Goal: Task Accomplishment & Management: Manage account settings

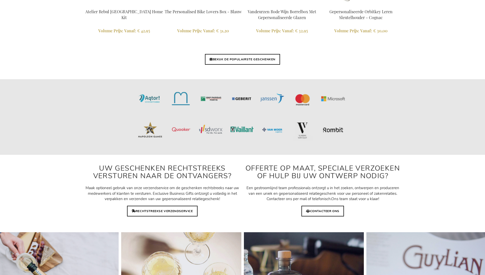
scroll to position [1667, 0]
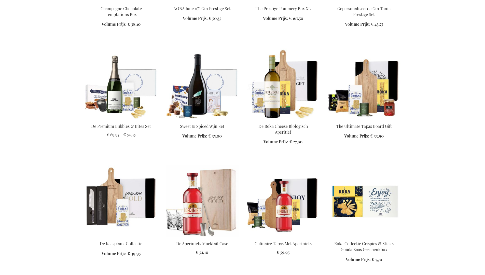
scroll to position [821, 0]
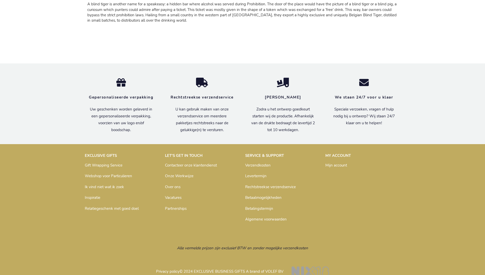
scroll to position [230, 0]
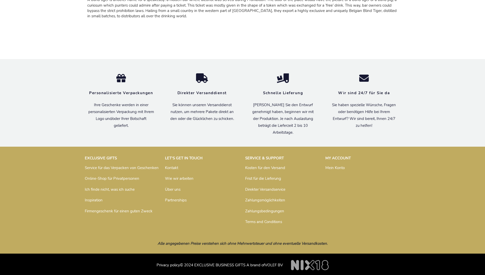
scroll to position [227, 0]
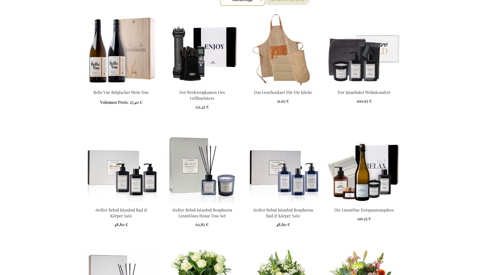
scroll to position [893, 0]
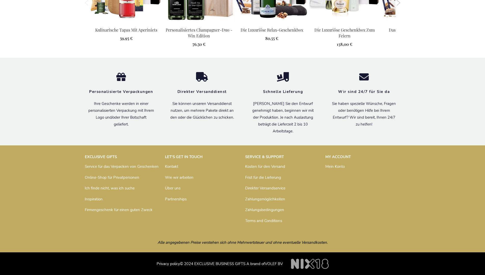
scroll to position [563, 0]
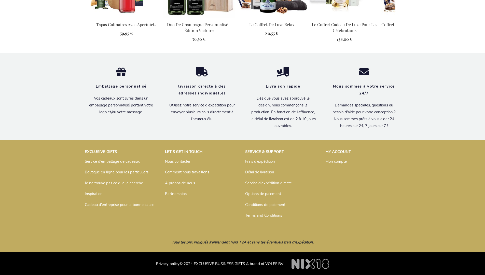
scroll to position [574, 0]
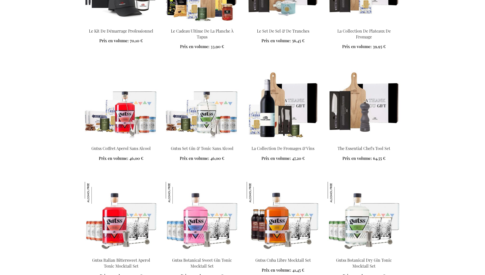
scroll to position [1011, 0]
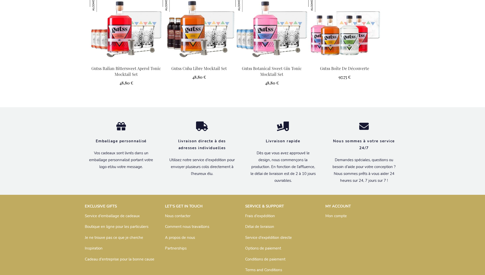
scroll to position [584, 0]
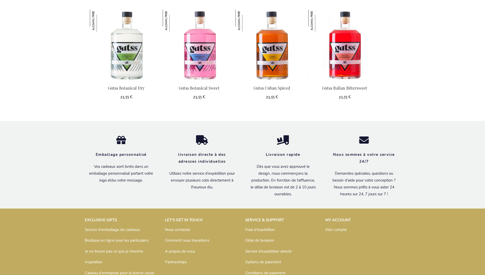
scroll to position [589, 0]
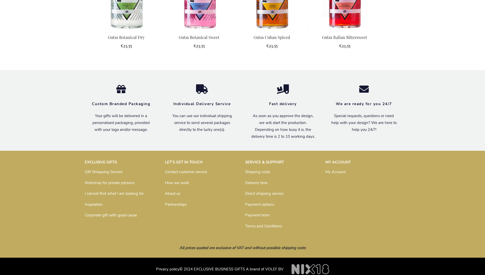
scroll to position [566, 0]
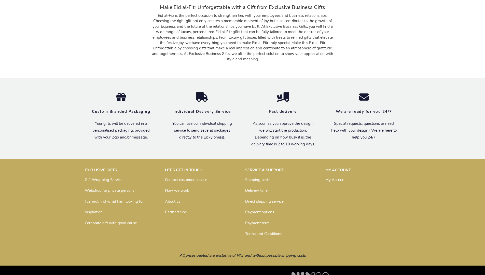
scroll to position [769, 0]
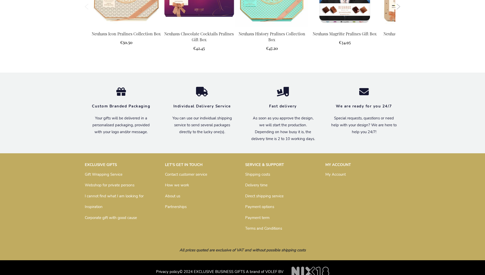
scroll to position [641, 0]
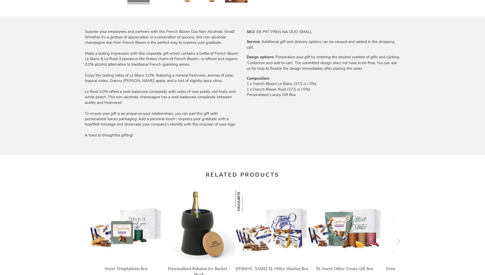
scroll to position [679, 0]
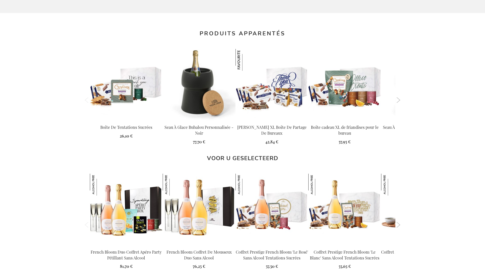
scroll to position [702, 0]
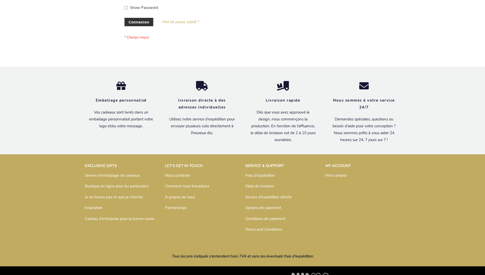
scroll to position [176, 0]
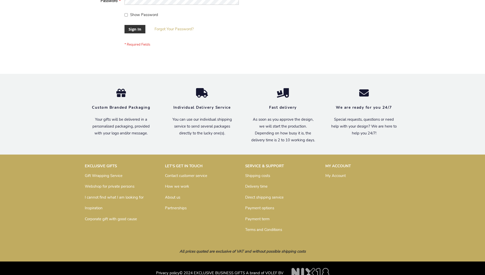
scroll to position [164, 0]
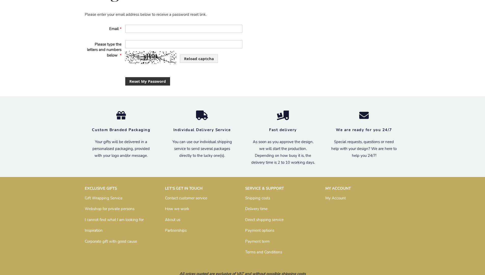
scroll to position [121, 0]
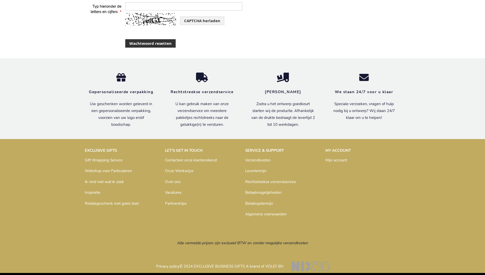
scroll to position [130, 0]
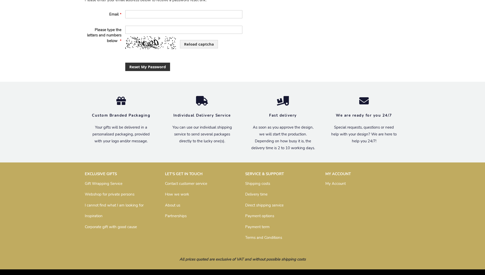
scroll to position [121, 0]
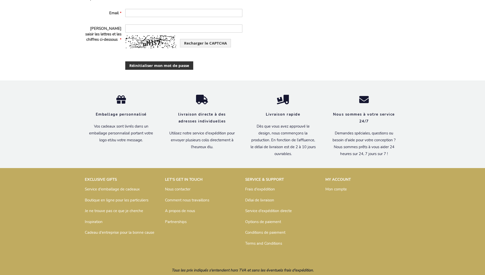
scroll to position [138, 0]
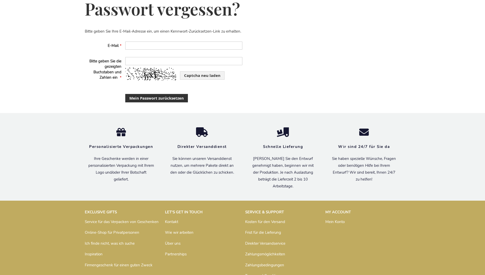
scroll to position [127, 0]
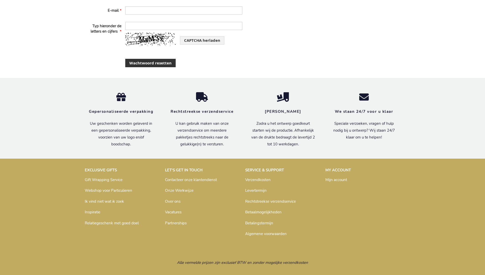
scroll to position [130, 0]
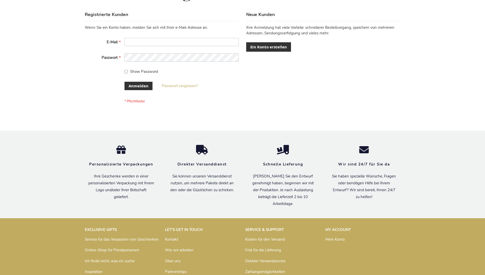
scroll to position [170, 0]
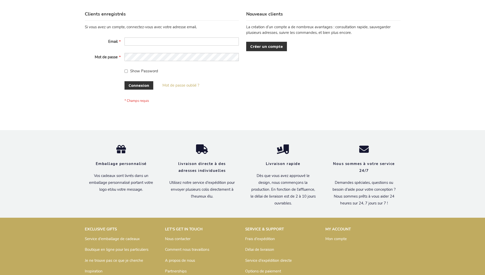
scroll to position [176, 0]
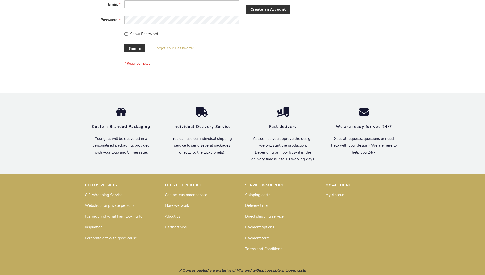
scroll to position [164, 0]
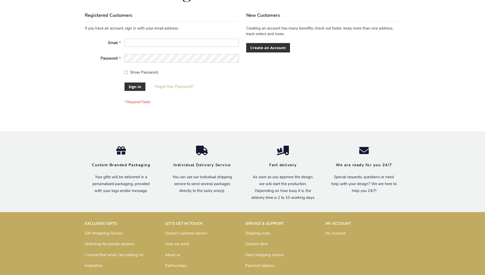
scroll to position [164, 0]
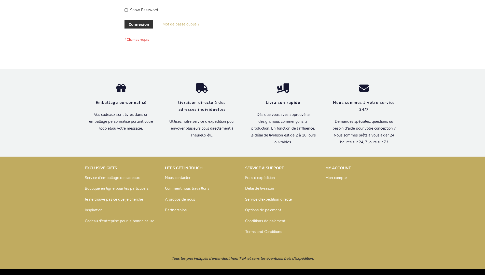
scroll to position [172, 0]
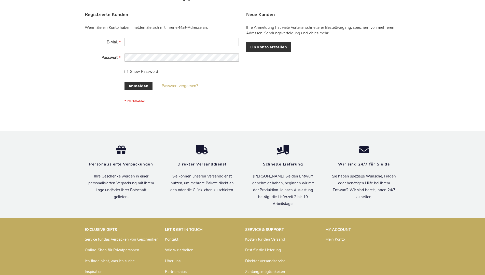
scroll to position [170, 0]
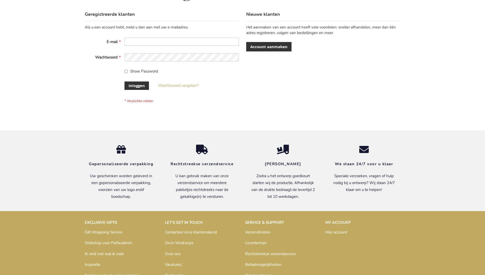
scroll to position [173, 0]
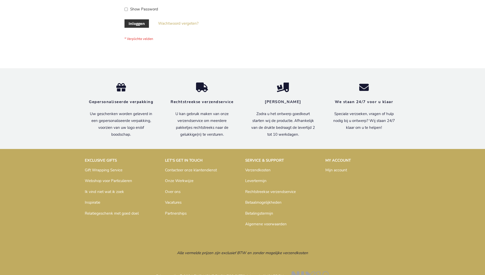
scroll to position [173, 0]
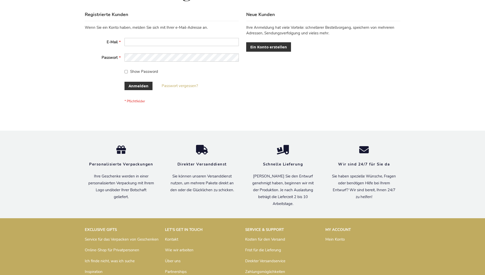
scroll to position [170, 0]
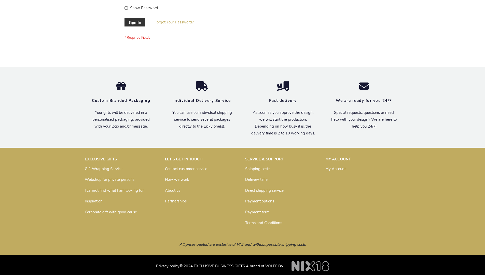
scroll to position [164, 0]
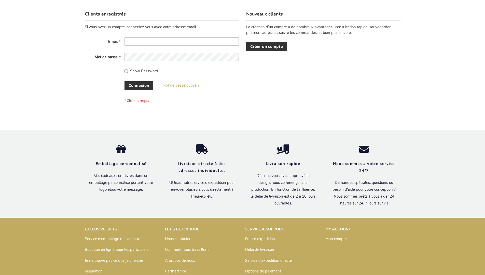
scroll to position [176, 0]
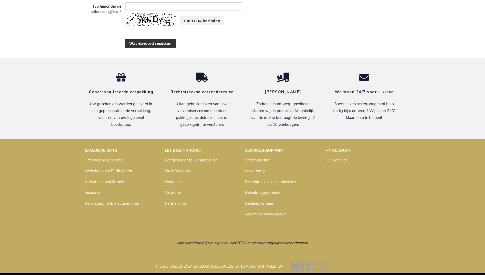
scroll to position [130, 0]
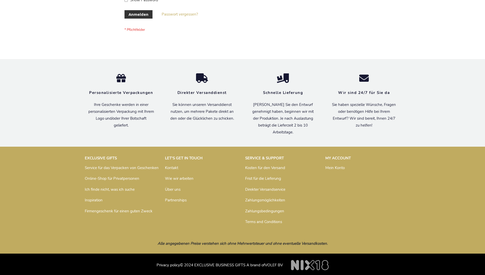
scroll to position [170, 0]
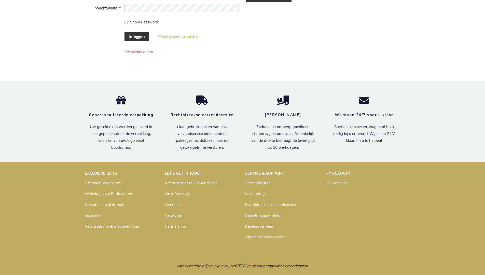
scroll to position [173, 0]
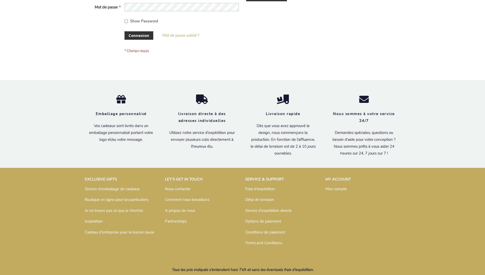
scroll to position [176, 0]
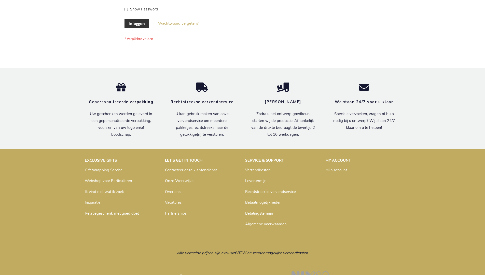
scroll to position [173, 0]
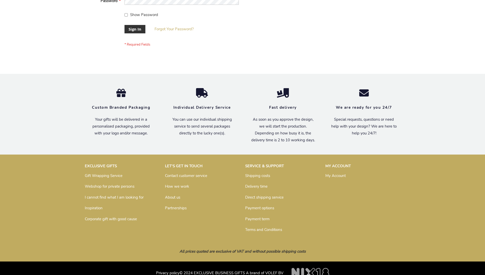
scroll to position [164, 0]
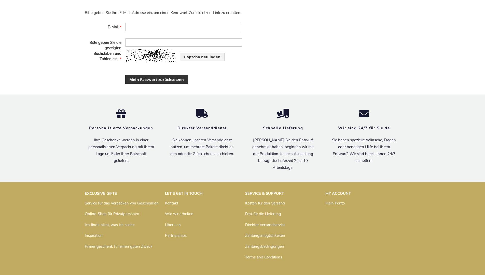
scroll to position [127, 0]
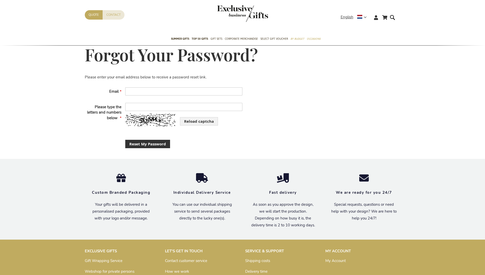
scroll to position [121, 0]
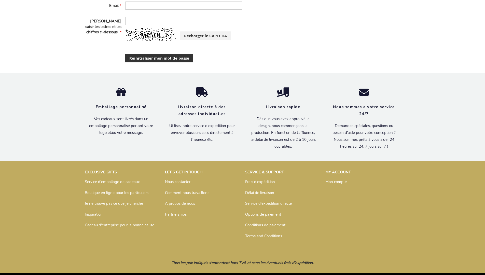
scroll to position [138, 0]
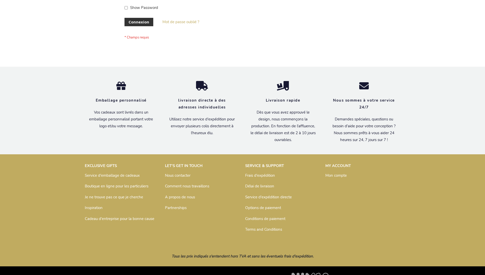
scroll to position [176, 0]
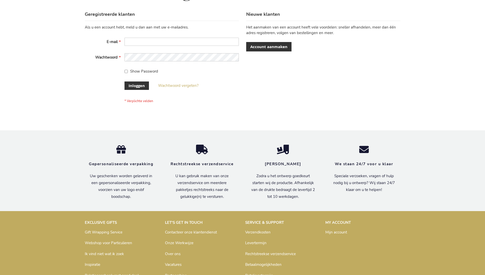
scroll to position [173, 0]
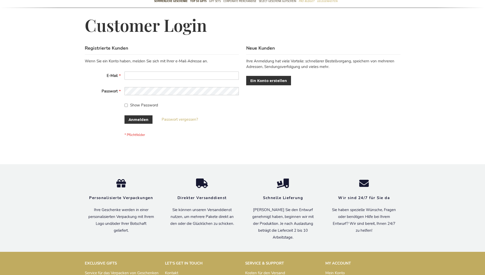
scroll to position [170, 0]
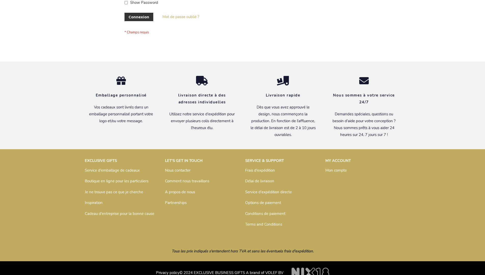
scroll to position [176, 0]
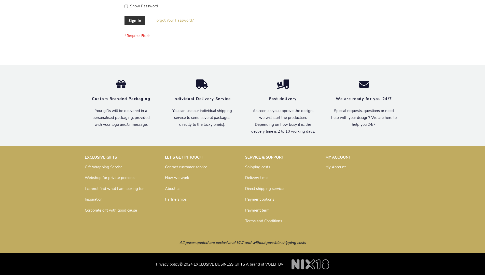
scroll to position [164, 0]
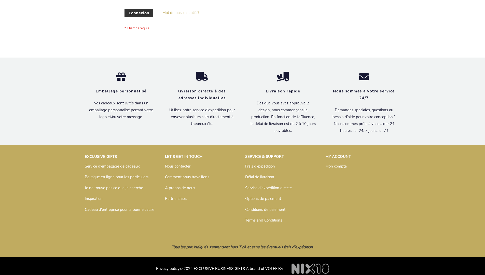
scroll to position [176, 0]
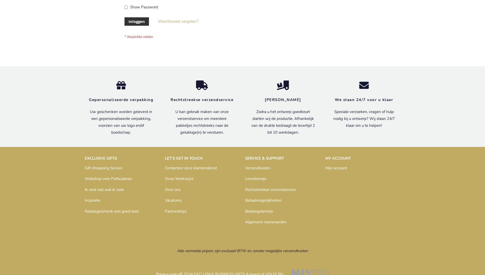
scroll to position [169, 0]
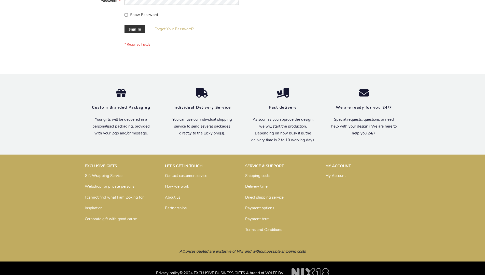
scroll to position [164, 0]
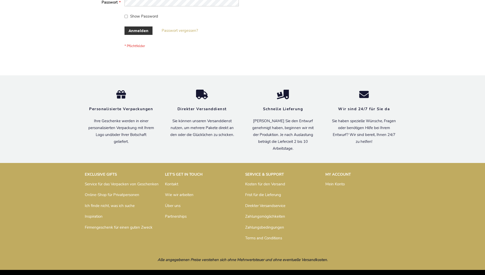
scroll to position [170, 0]
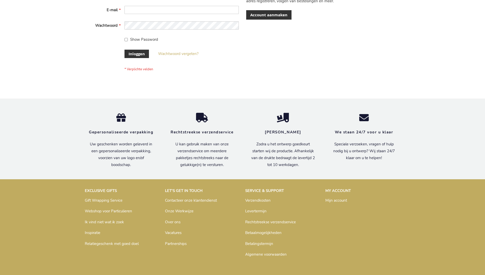
scroll to position [173, 0]
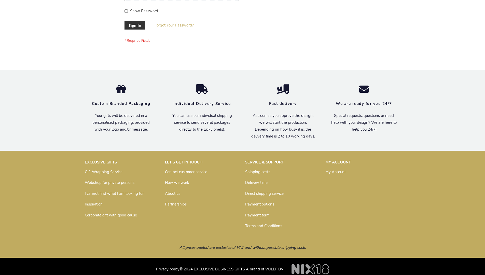
scroll to position [164, 0]
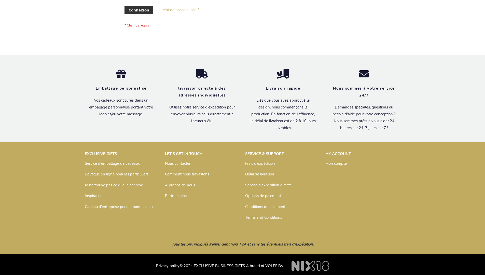
scroll to position [176, 0]
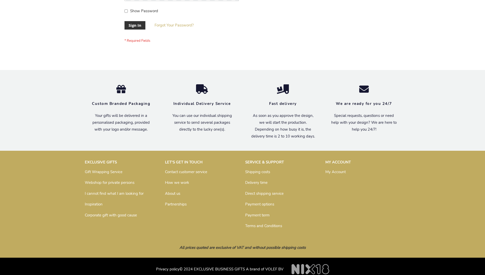
scroll to position [164, 0]
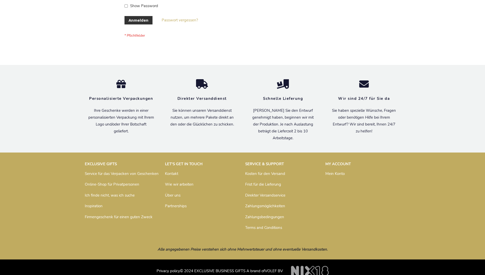
scroll to position [170, 0]
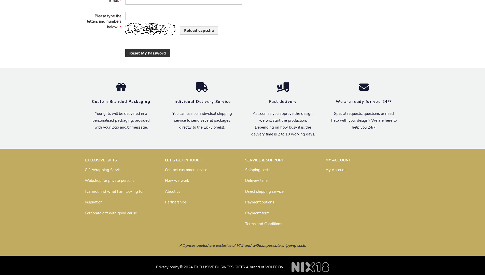
scroll to position [121, 0]
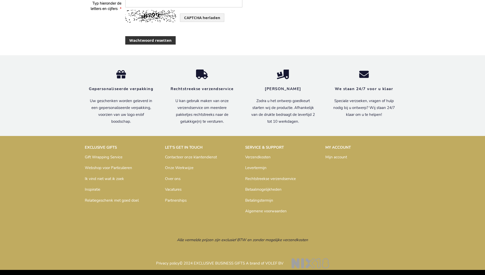
scroll to position [130, 0]
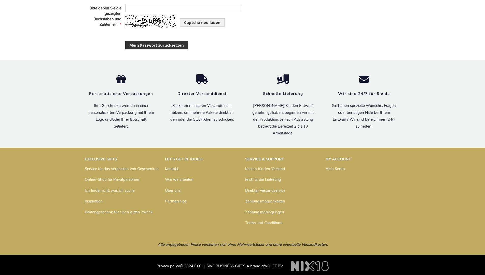
scroll to position [127, 0]
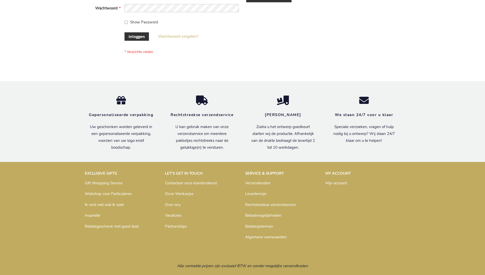
scroll to position [173, 0]
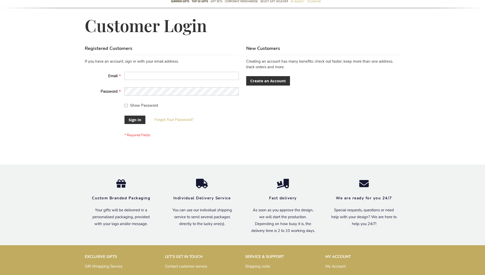
scroll to position [164, 0]
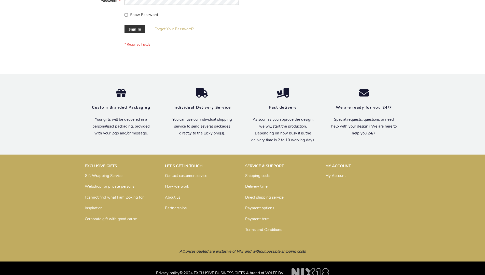
scroll to position [164, 0]
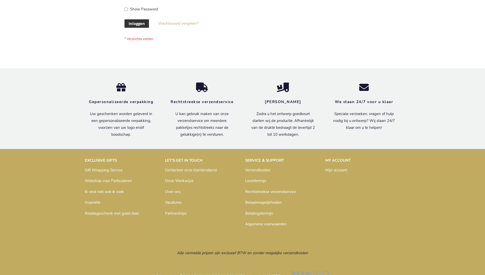
scroll to position [173, 0]
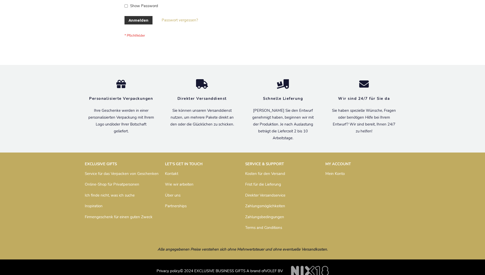
scroll to position [170, 0]
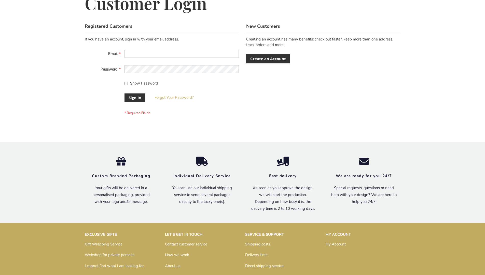
scroll to position [164, 0]
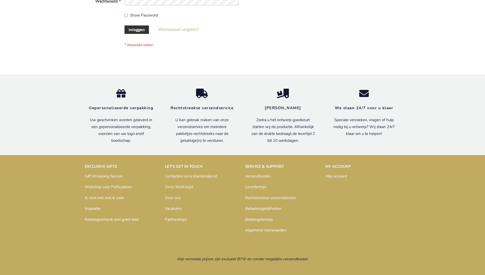
scroll to position [173, 0]
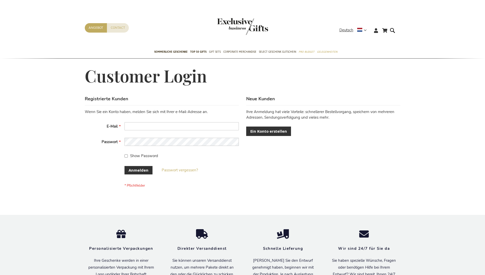
scroll to position [170, 0]
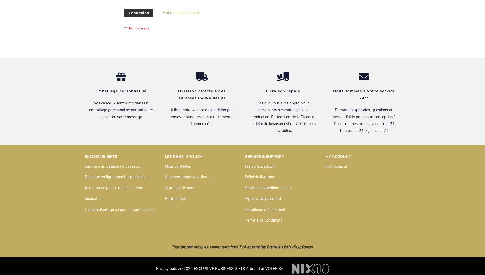
scroll to position [176, 0]
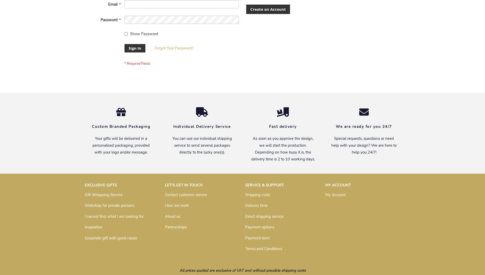
scroll to position [164, 0]
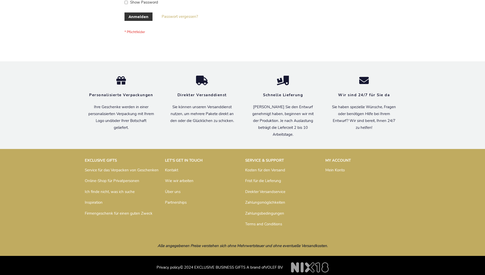
scroll to position [170, 0]
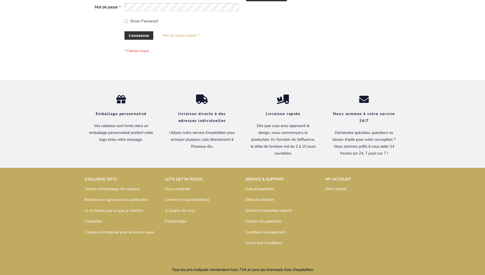
scroll to position [176, 0]
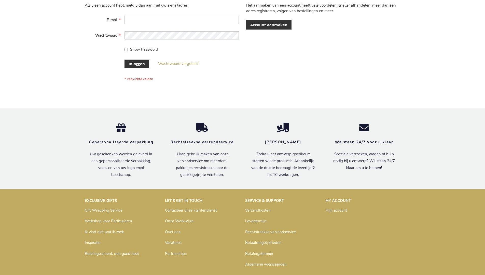
scroll to position [173, 0]
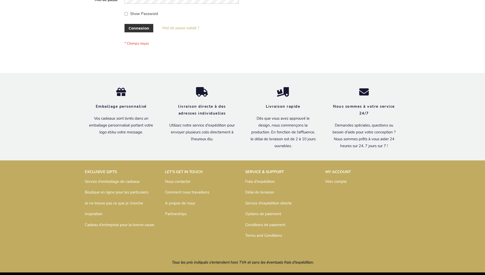
scroll to position [176, 0]
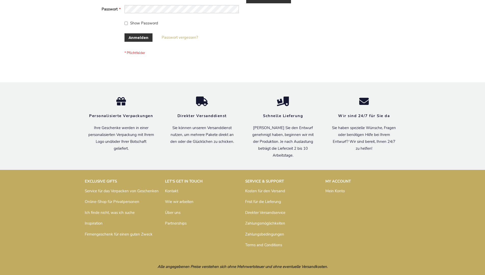
scroll to position [170, 0]
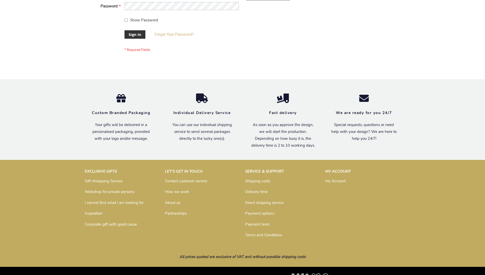
scroll to position [164, 0]
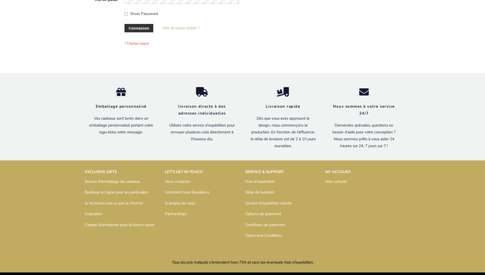
scroll to position [176, 0]
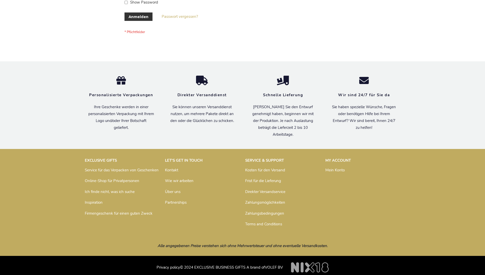
scroll to position [170, 0]
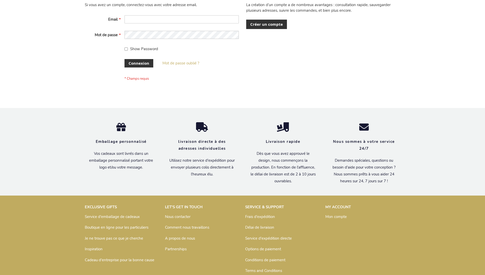
scroll to position [176, 0]
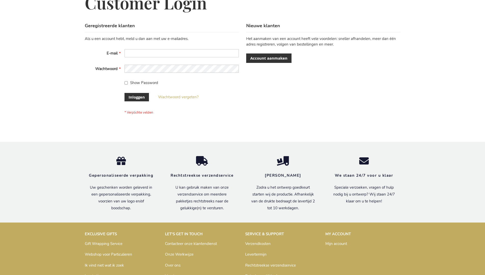
scroll to position [173, 0]
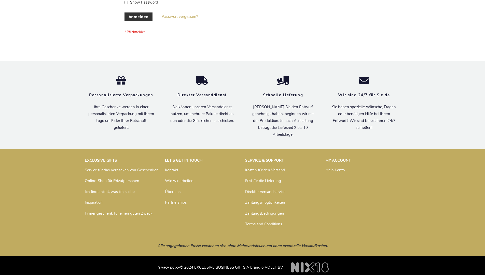
scroll to position [170, 0]
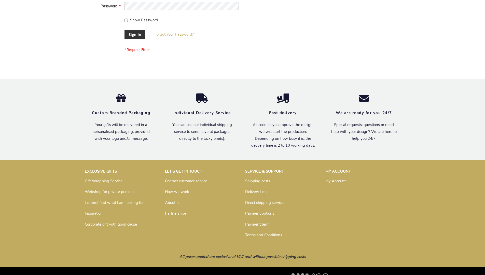
scroll to position [164, 0]
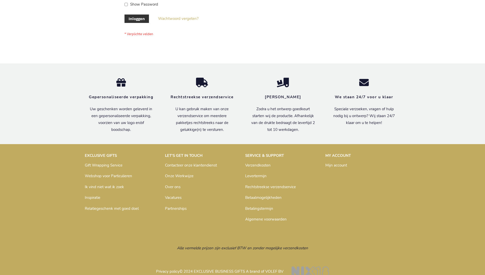
scroll to position [173, 0]
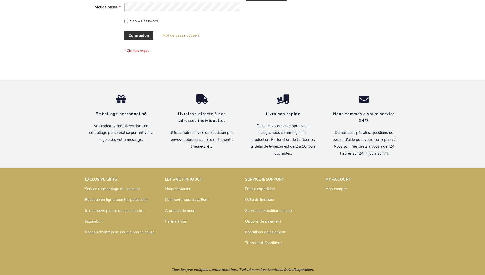
scroll to position [176, 0]
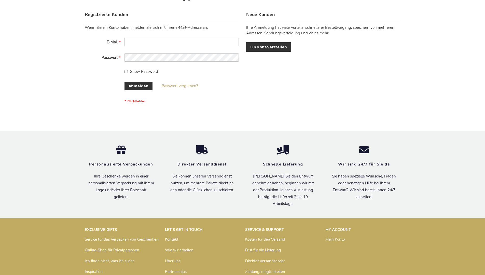
scroll to position [170, 0]
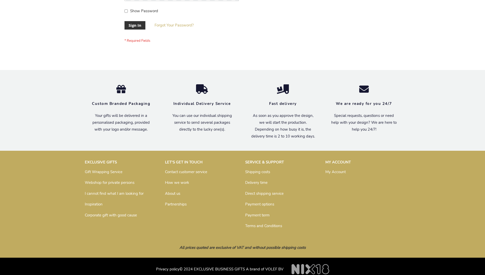
scroll to position [164, 0]
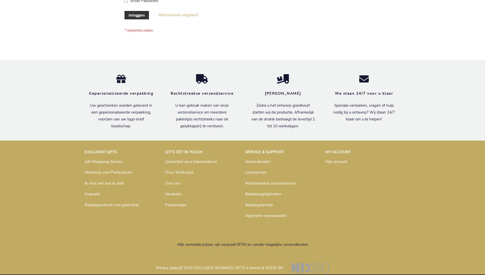
scroll to position [173, 0]
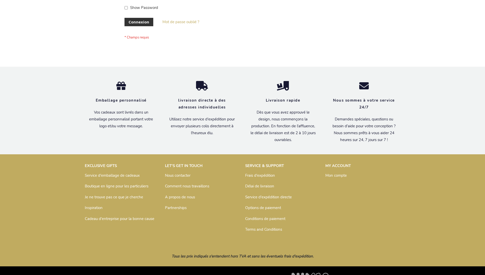
scroll to position [176, 0]
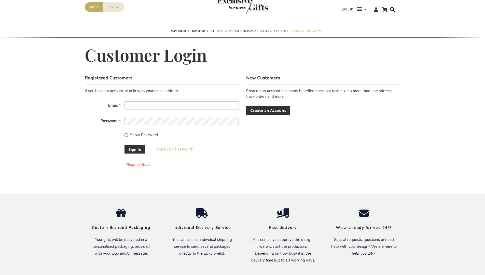
scroll to position [164, 0]
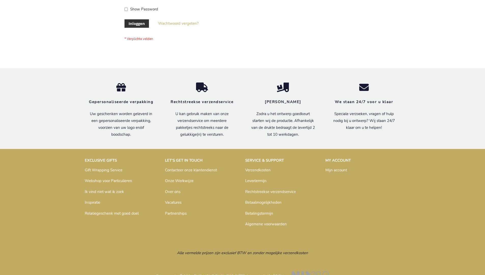
scroll to position [173, 0]
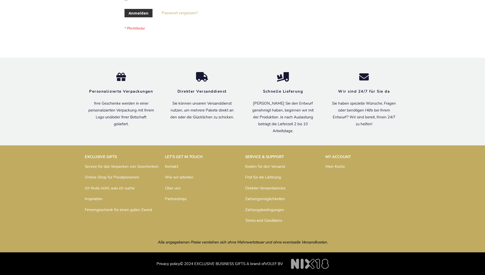
scroll to position [170, 0]
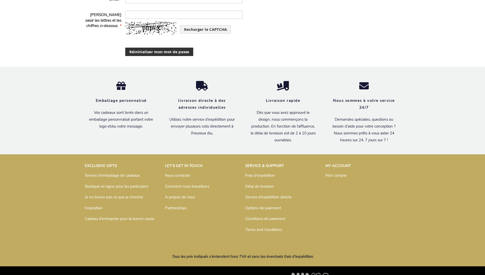
scroll to position [138, 0]
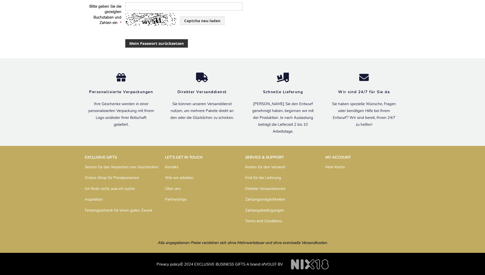
scroll to position [127, 0]
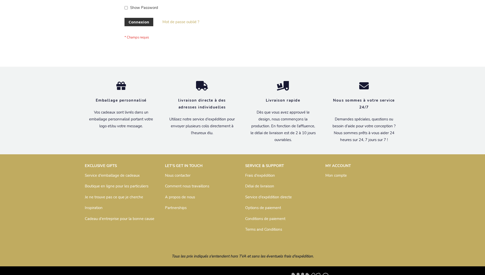
scroll to position [176, 0]
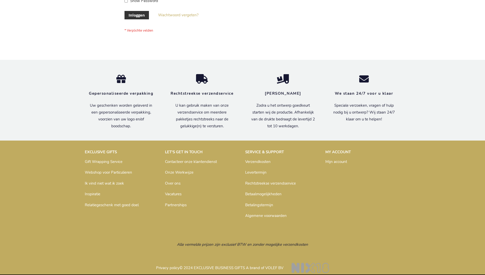
scroll to position [173, 0]
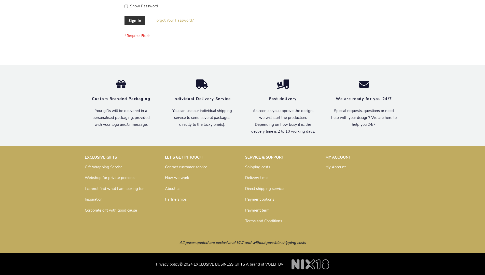
scroll to position [164, 0]
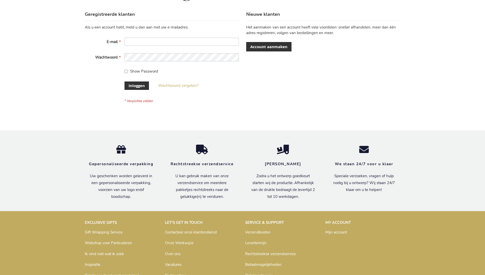
scroll to position [173, 0]
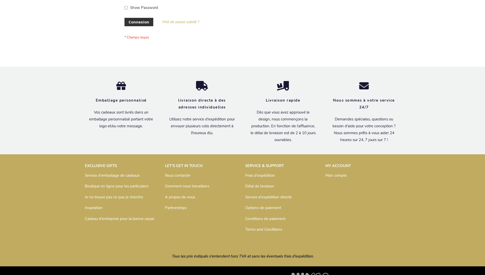
scroll to position [176, 0]
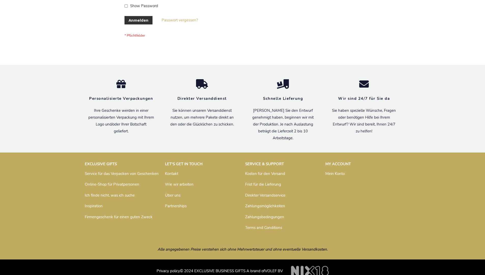
scroll to position [170, 0]
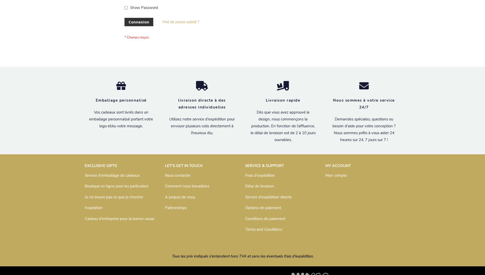
scroll to position [176, 0]
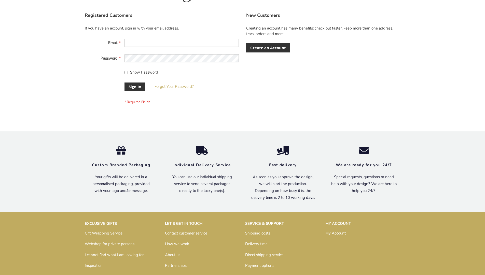
scroll to position [164, 0]
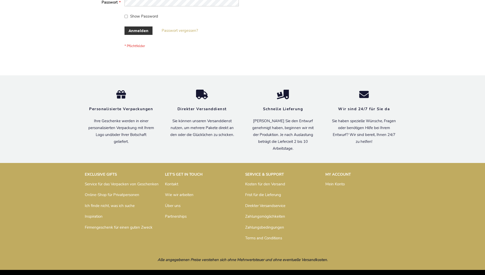
scroll to position [170, 0]
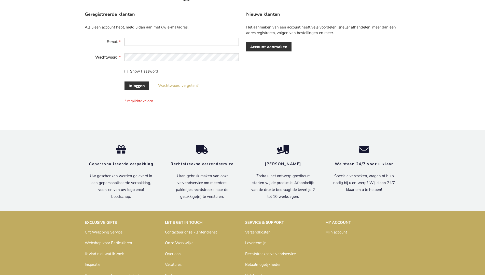
scroll to position [173, 0]
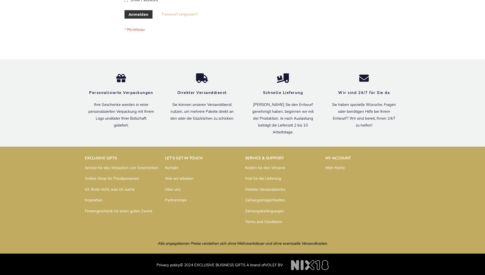
scroll to position [170, 0]
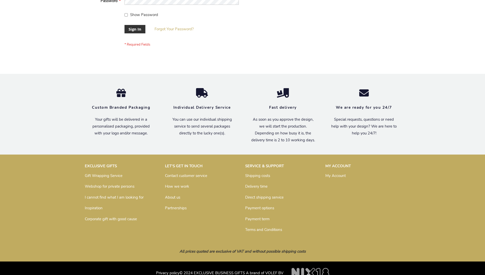
scroll to position [164, 0]
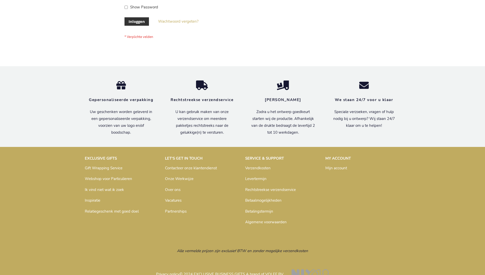
scroll to position [169, 0]
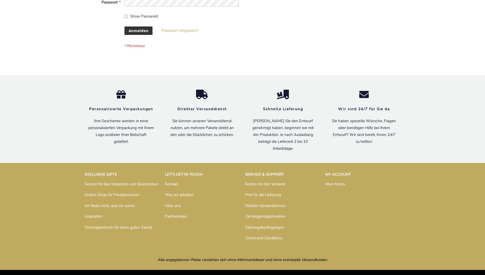
scroll to position [170, 0]
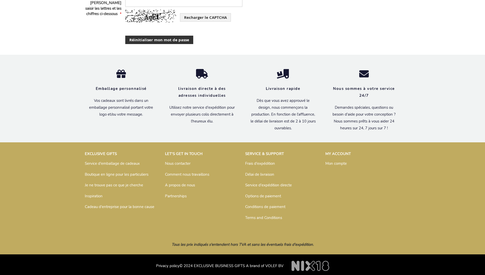
scroll to position [138, 0]
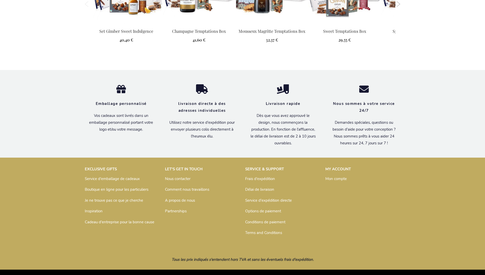
scroll to position [697, 0]
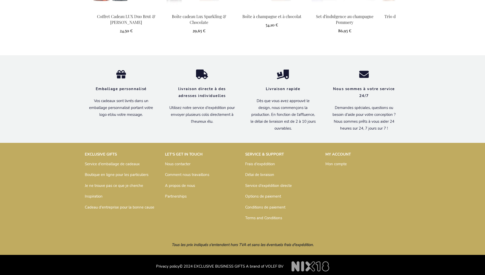
scroll to position [678, 0]
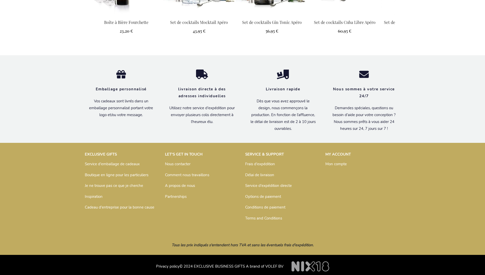
scroll to position [713, 0]
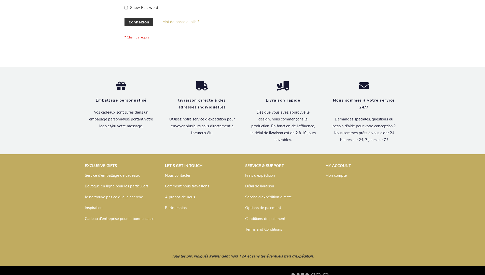
scroll to position [176, 0]
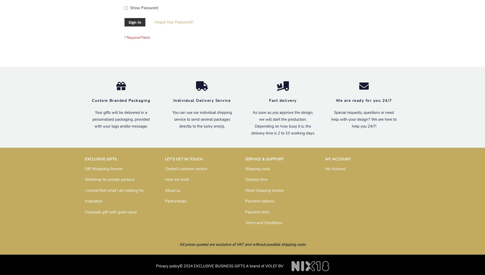
scroll to position [164, 0]
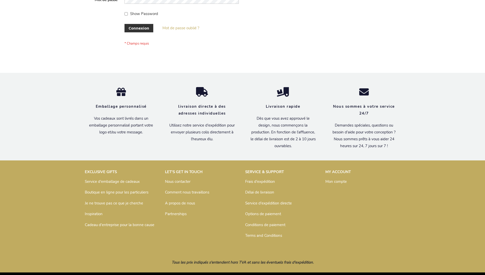
scroll to position [176, 0]
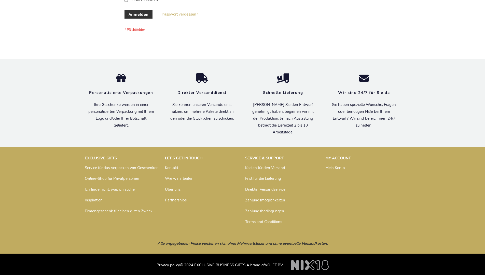
scroll to position [170, 0]
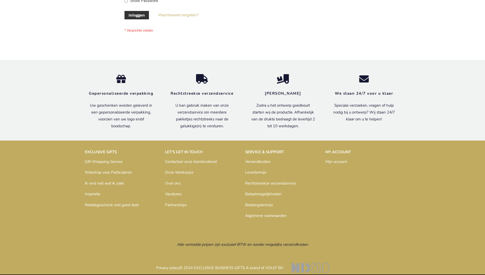
scroll to position [173, 0]
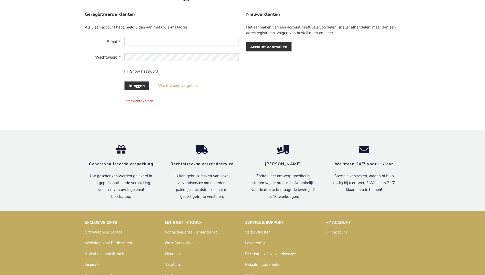
scroll to position [173, 0]
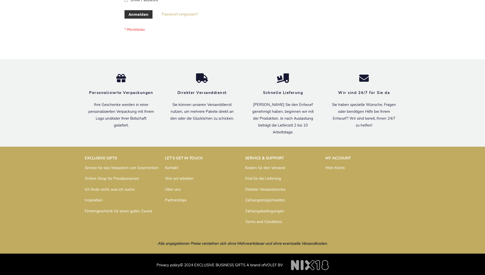
scroll to position [170, 0]
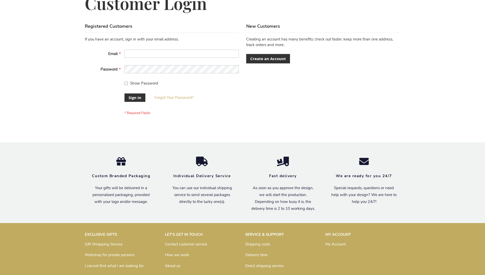
scroll to position [164, 0]
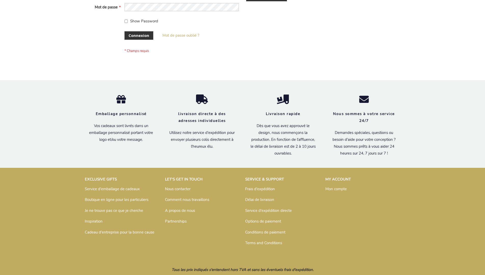
scroll to position [176, 0]
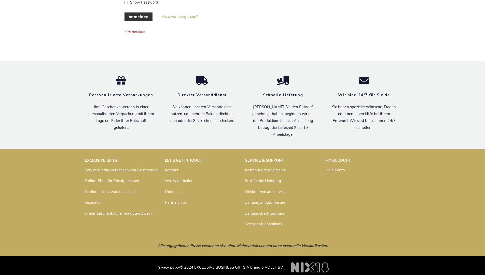
scroll to position [170, 0]
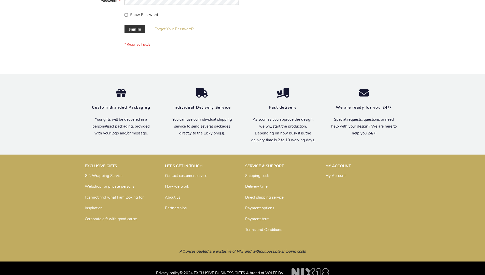
scroll to position [164, 0]
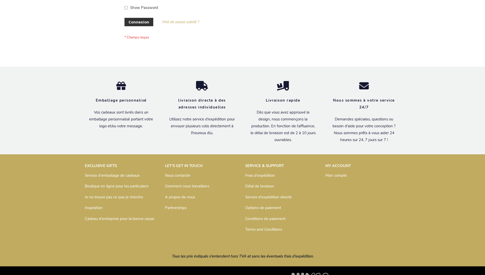
scroll to position [176, 0]
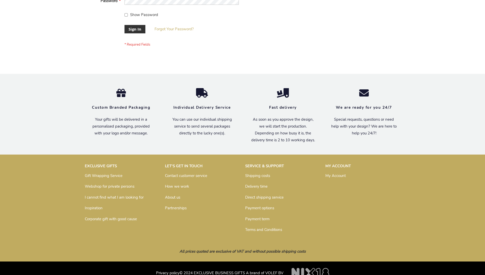
scroll to position [164, 0]
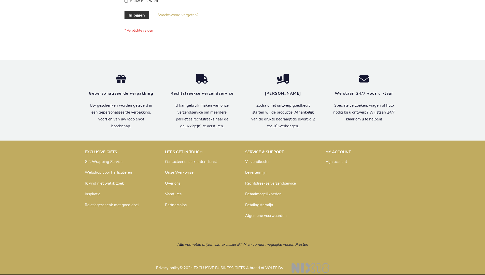
scroll to position [173, 0]
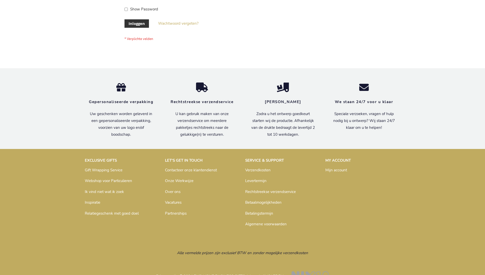
scroll to position [173, 0]
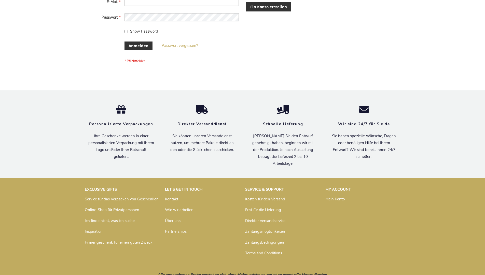
scroll to position [170, 0]
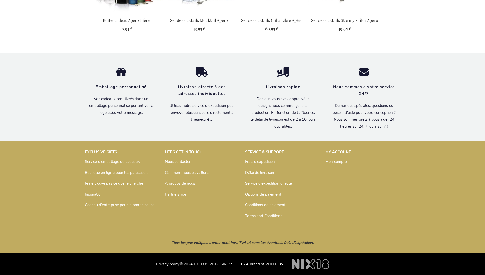
scroll to position [679, 0]
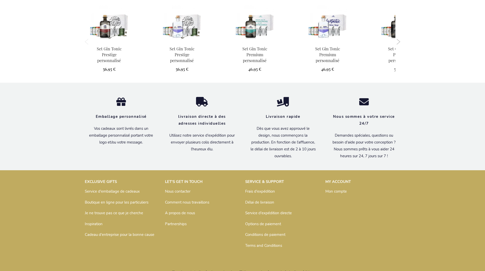
scroll to position [509, 0]
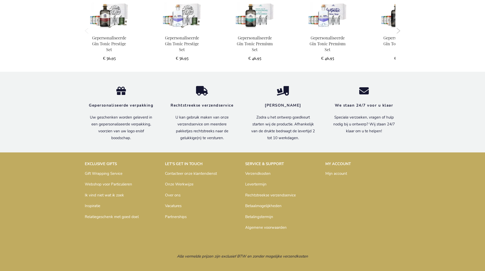
scroll to position [506, 0]
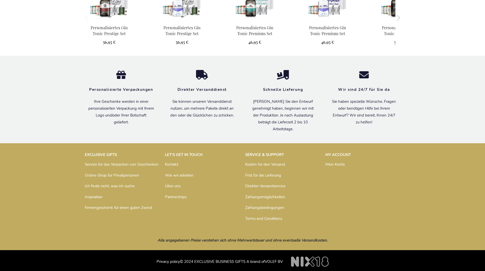
scroll to position [504, 0]
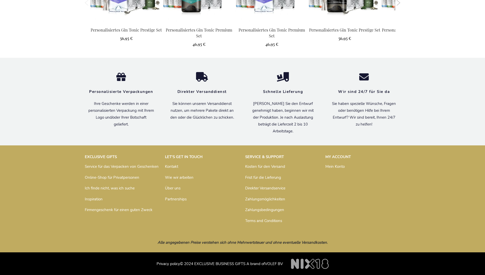
scroll to position [550, 0]
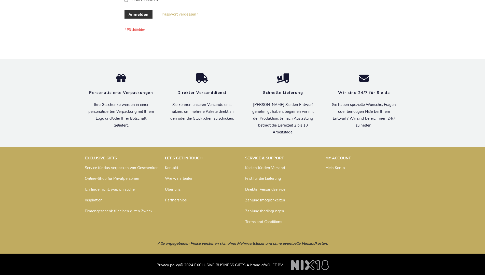
scroll to position [170, 0]
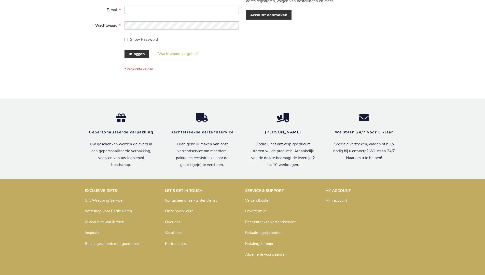
scroll to position [173, 0]
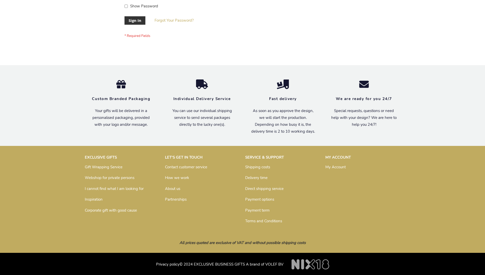
scroll to position [164, 0]
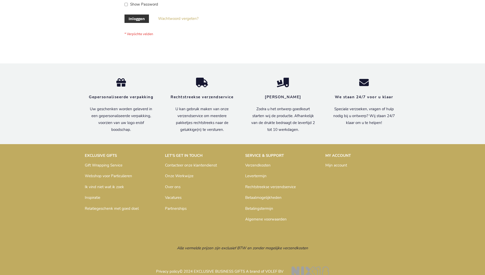
scroll to position [173, 0]
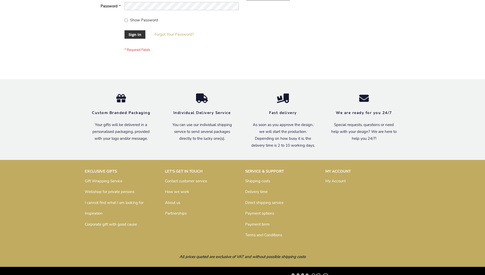
scroll to position [164, 0]
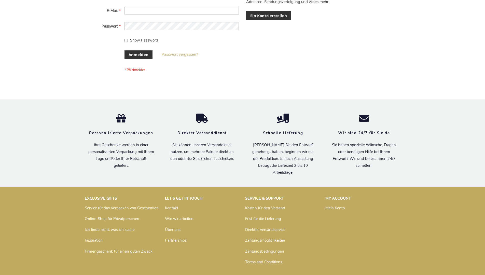
scroll to position [170, 0]
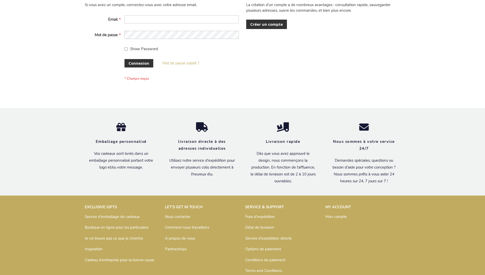
scroll to position [176, 0]
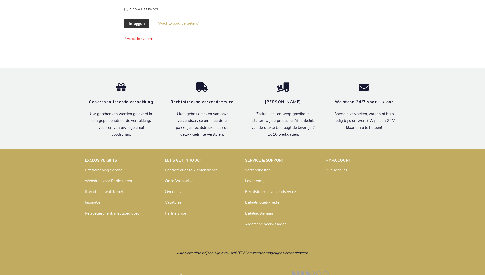
scroll to position [173, 0]
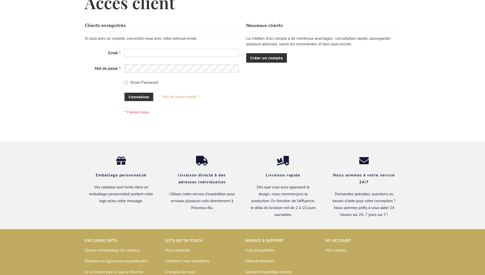
scroll to position [176, 0]
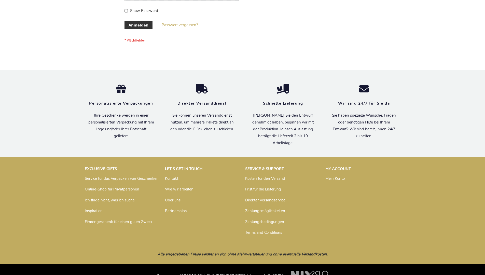
scroll to position [170, 0]
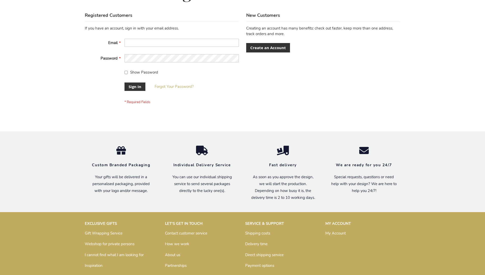
scroll to position [164, 0]
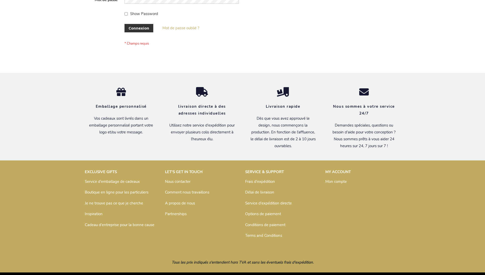
scroll to position [176, 0]
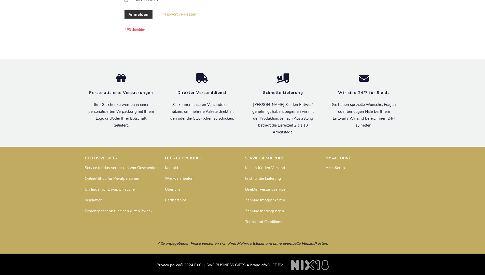
scroll to position [170, 0]
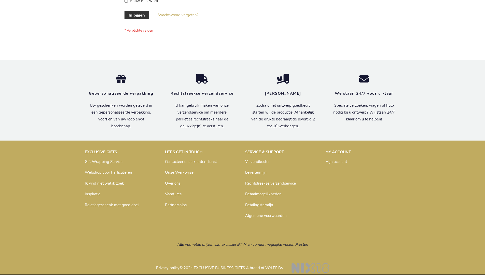
scroll to position [173, 0]
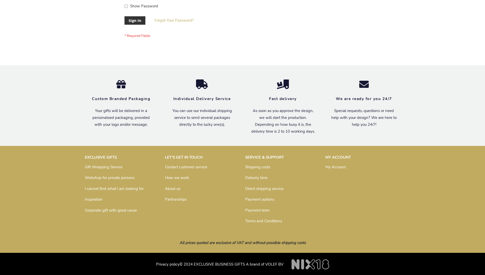
scroll to position [164, 0]
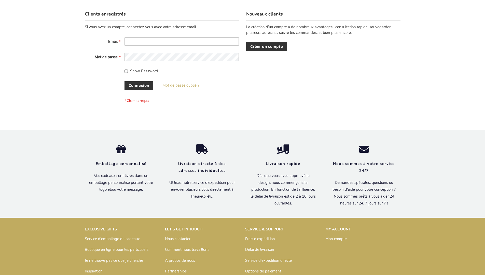
scroll to position [176, 0]
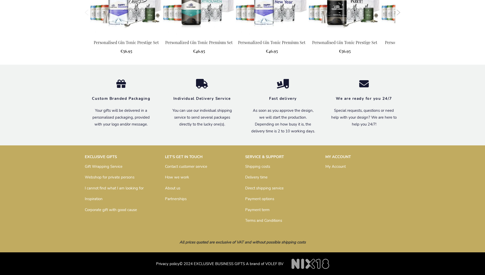
scroll to position [532, 0]
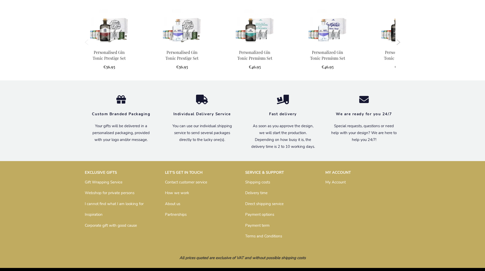
scroll to position [491, 0]
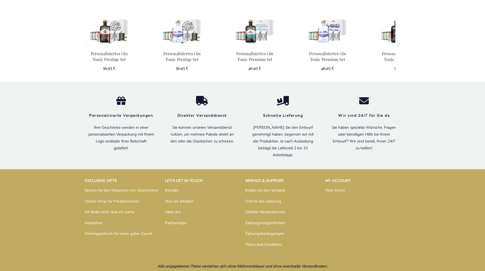
scroll to position [504, 0]
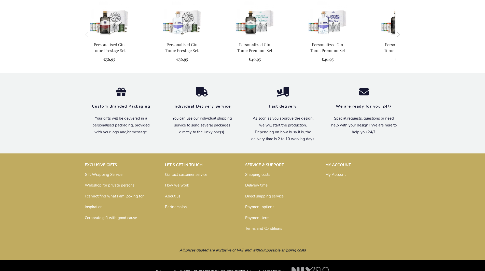
scroll to position [491, 0]
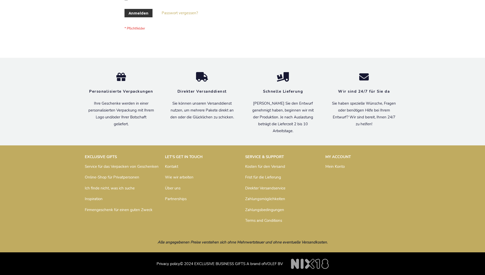
scroll to position [170, 0]
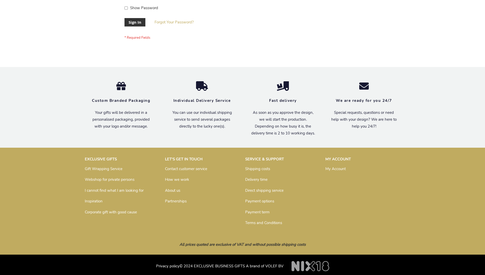
scroll to position [164, 0]
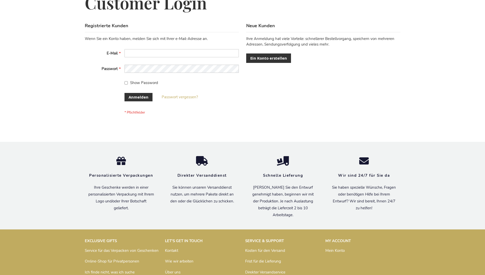
scroll to position [170, 0]
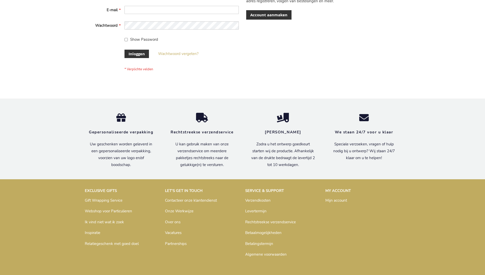
scroll to position [173, 0]
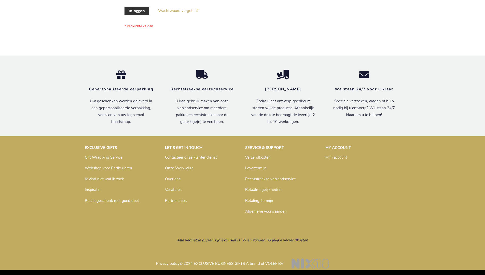
scroll to position [173, 0]
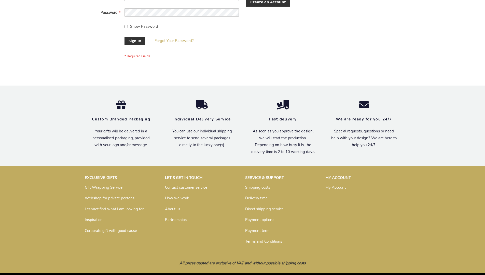
scroll to position [164, 0]
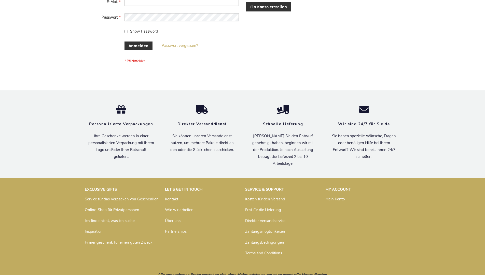
scroll to position [170, 0]
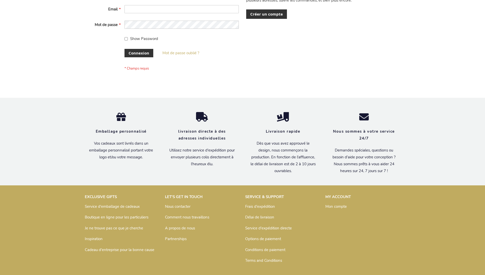
scroll to position [176, 0]
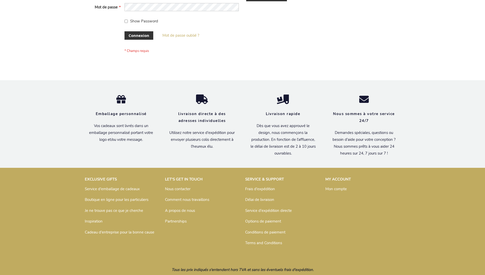
scroll to position [176, 0]
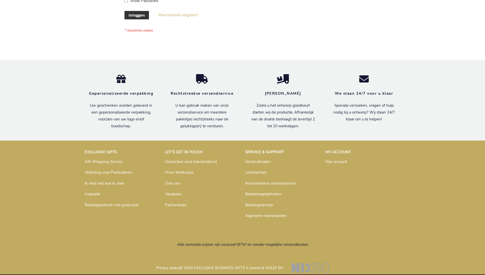
scroll to position [173, 0]
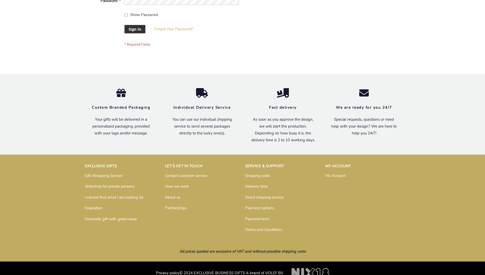
scroll to position [164, 0]
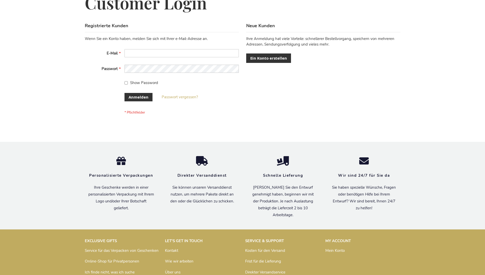
scroll to position [170, 0]
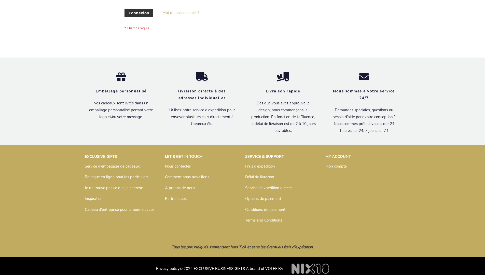
scroll to position [176, 0]
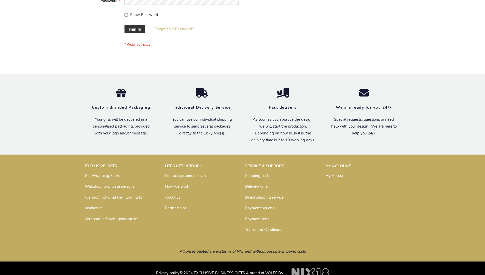
scroll to position [164, 0]
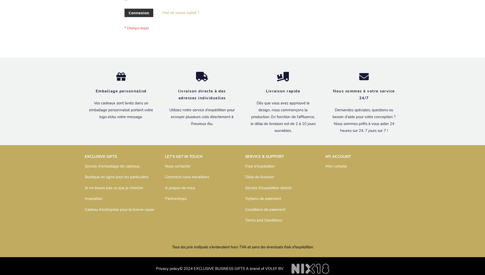
scroll to position [176, 0]
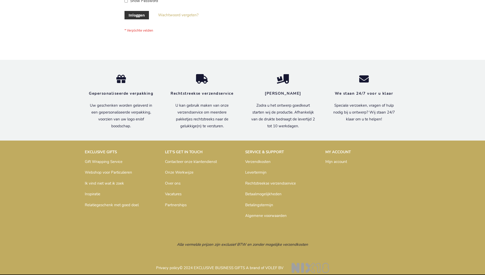
scroll to position [173, 0]
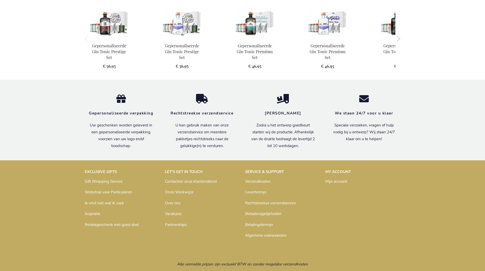
scroll to position [506, 0]
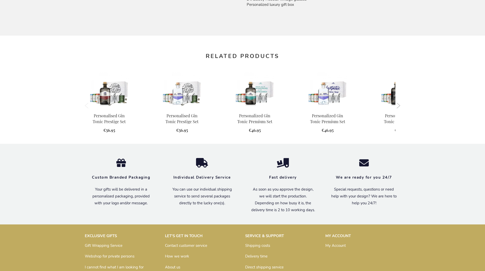
scroll to position [491, 0]
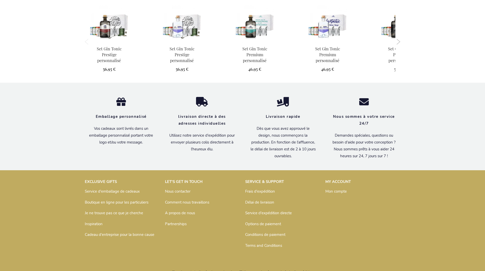
scroll to position [509, 0]
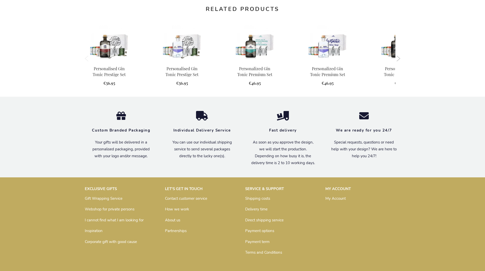
scroll to position [491, 0]
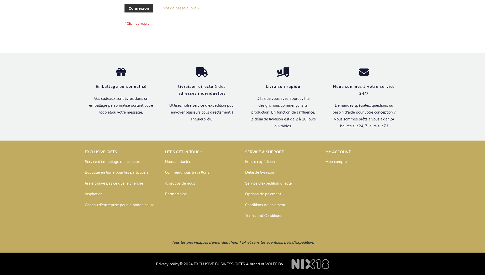
scroll to position [176, 0]
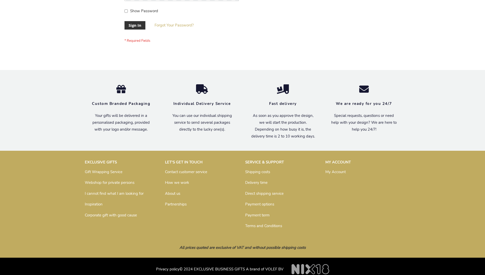
scroll to position [164, 0]
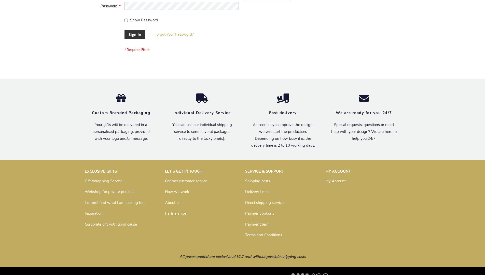
scroll to position [164, 0]
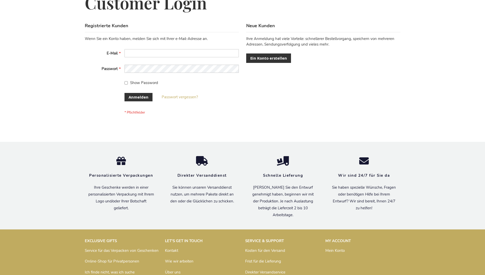
scroll to position [170, 0]
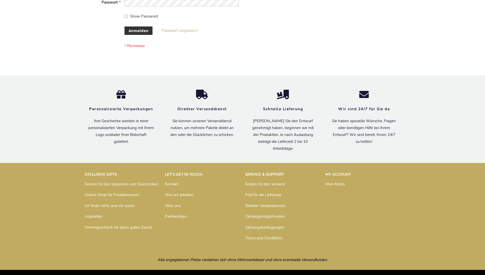
scroll to position [170, 0]
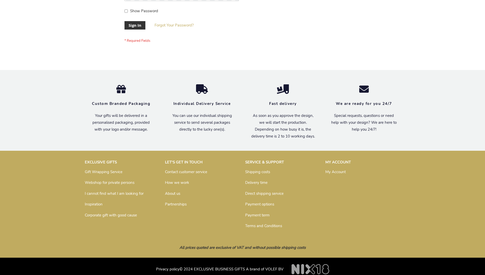
scroll to position [164, 0]
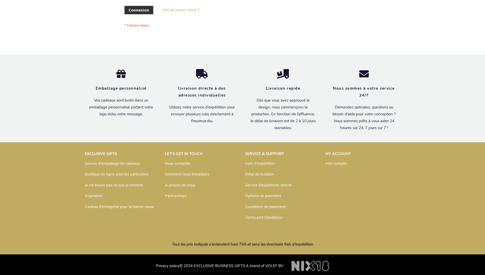
scroll to position [176, 0]
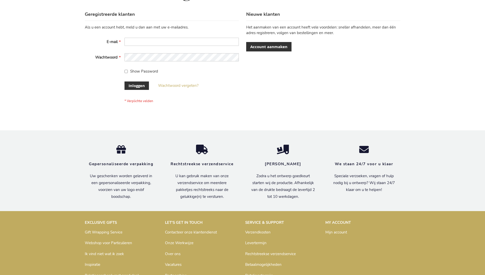
scroll to position [173, 0]
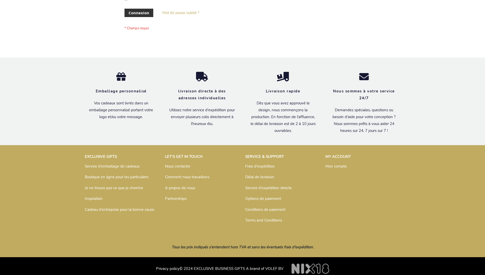
scroll to position [176, 0]
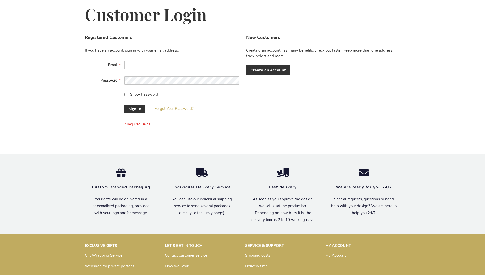
scroll to position [164, 0]
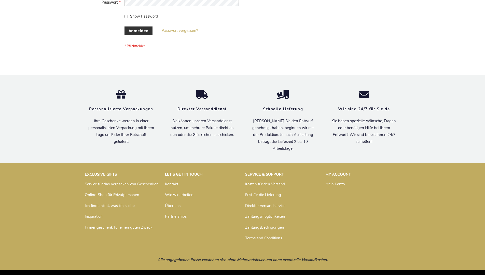
scroll to position [170, 0]
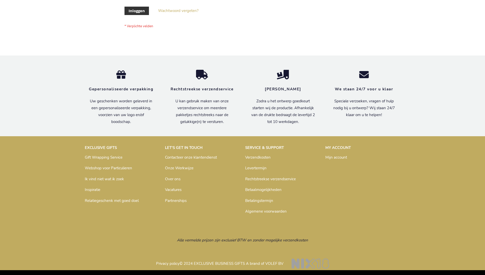
scroll to position [173, 0]
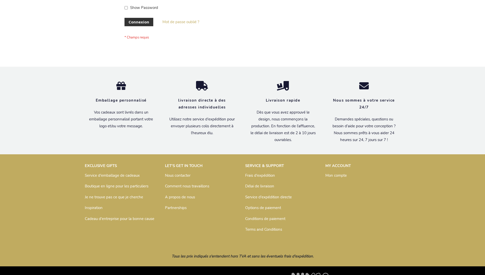
scroll to position [176, 0]
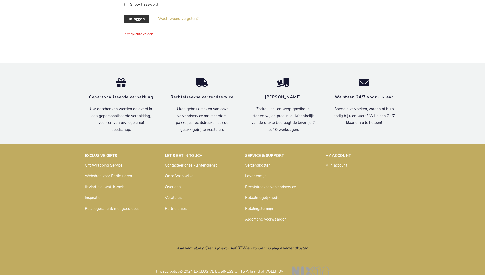
scroll to position [173, 0]
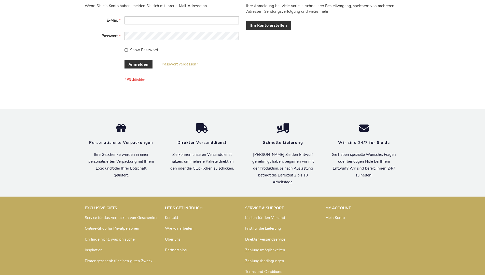
scroll to position [170, 0]
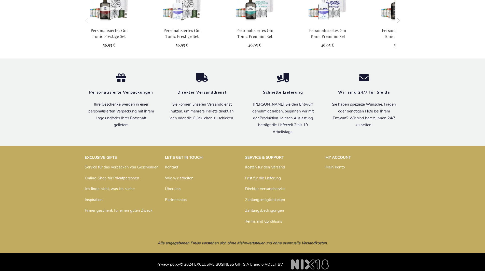
scroll to position [504, 0]
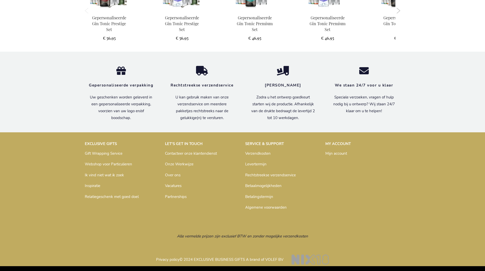
scroll to position [506, 0]
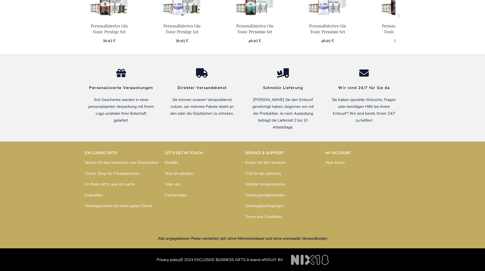
scroll to position [504, 0]
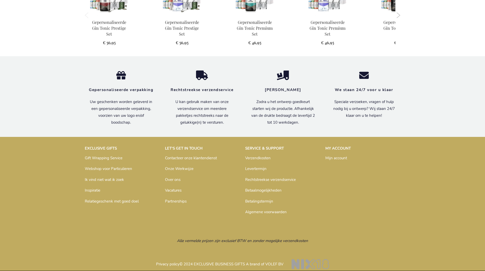
scroll to position [506, 0]
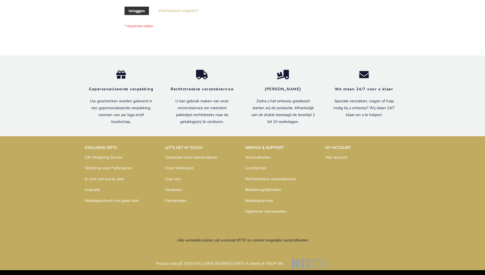
scroll to position [173, 0]
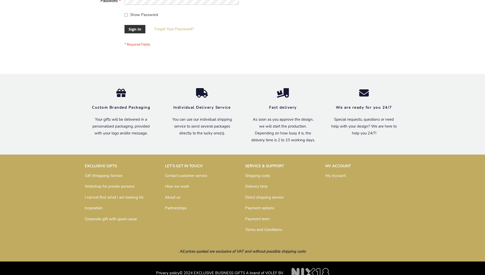
scroll to position [164, 0]
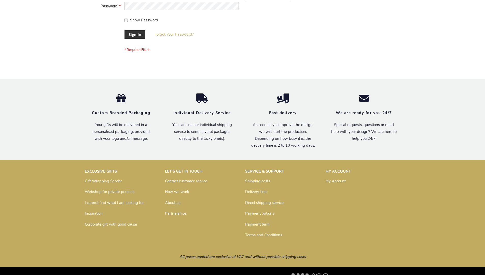
scroll to position [164, 0]
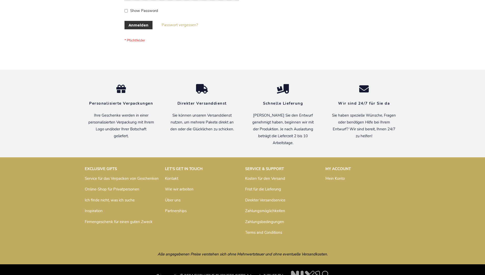
scroll to position [170, 0]
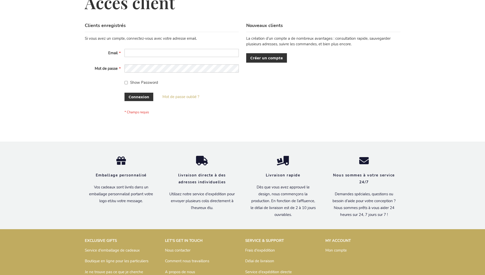
scroll to position [176, 0]
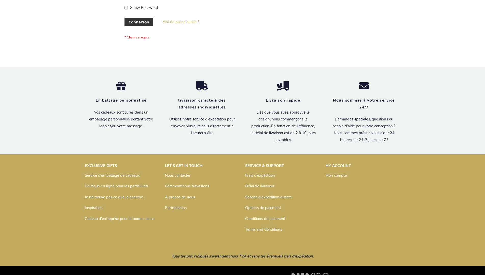
scroll to position [176, 0]
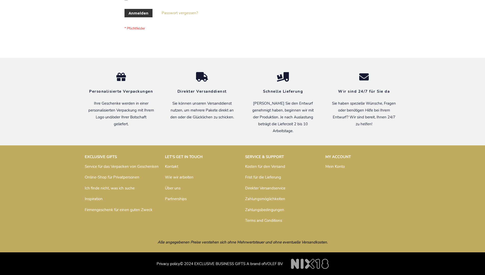
scroll to position [170, 0]
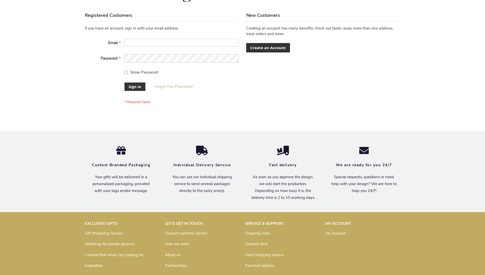
scroll to position [164, 0]
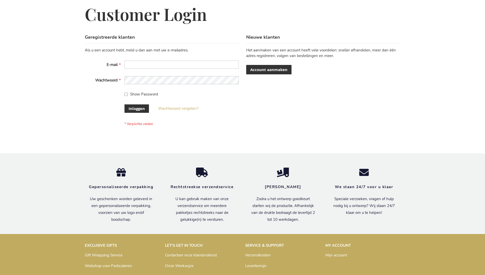
scroll to position [173, 0]
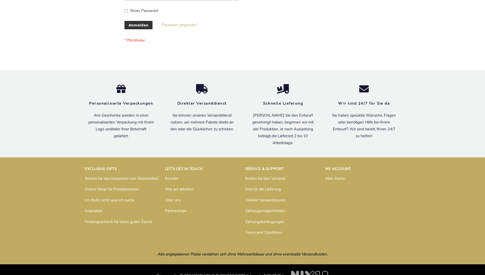
scroll to position [170, 0]
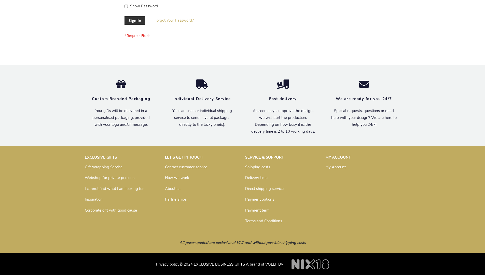
scroll to position [164, 0]
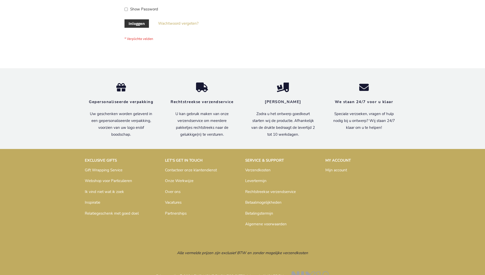
scroll to position [173, 0]
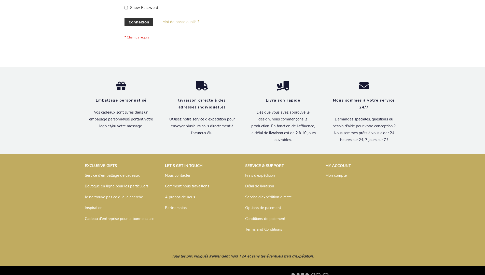
scroll to position [176, 0]
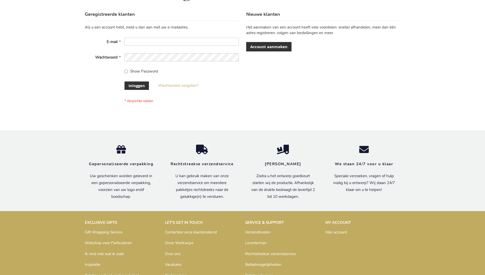
scroll to position [173, 0]
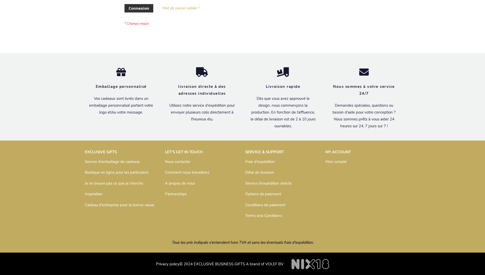
scroll to position [176, 0]
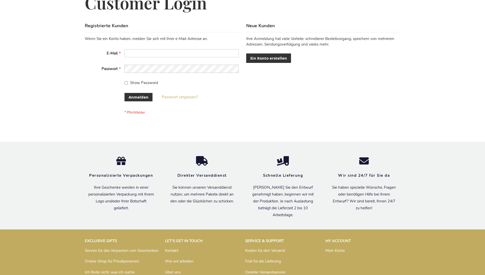
scroll to position [170, 0]
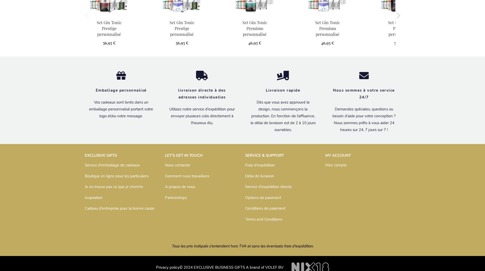
scroll to position [509, 0]
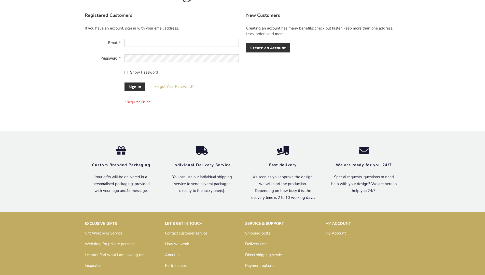
scroll to position [164, 0]
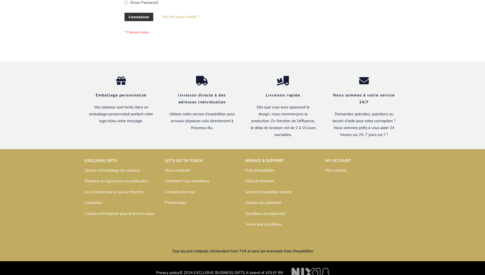
scroll to position [176, 0]
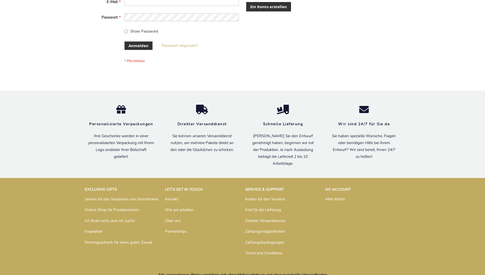
scroll to position [170, 0]
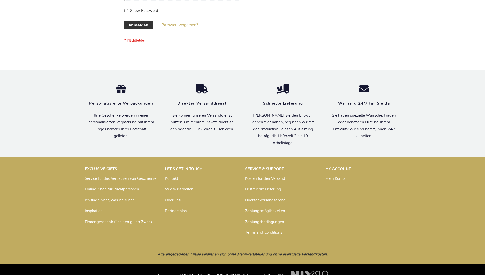
scroll to position [170, 0]
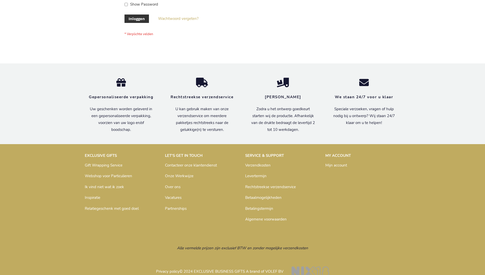
scroll to position [173, 0]
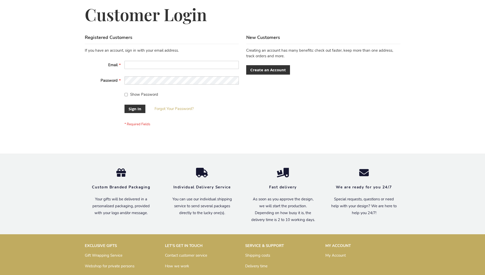
scroll to position [164, 0]
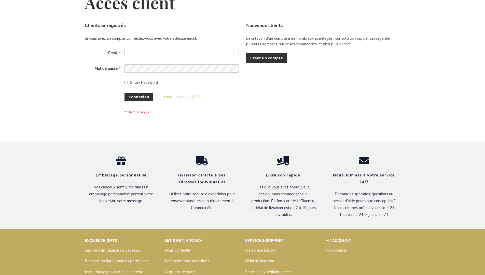
scroll to position [176, 0]
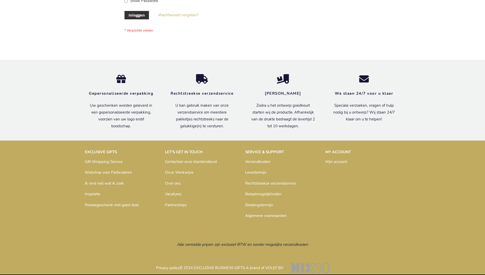
scroll to position [173, 0]
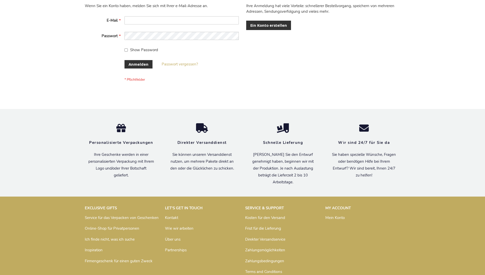
scroll to position [170, 0]
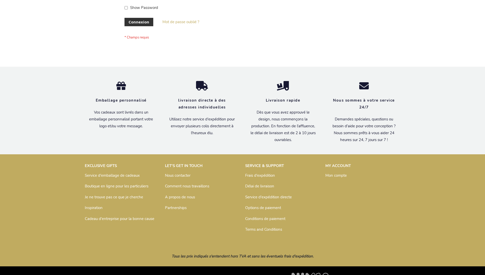
scroll to position [176, 0]
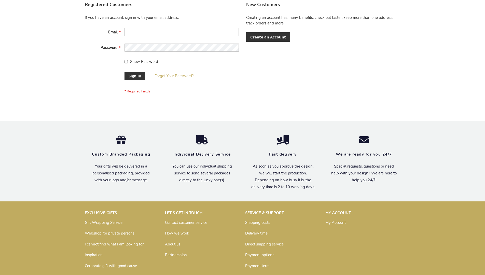
scroll to position [164, 0]
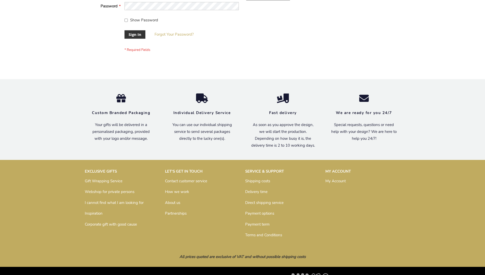
scroll to position [164, 0]
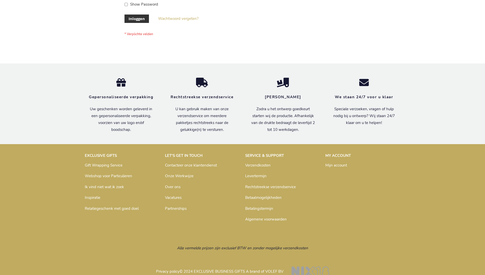
scroll to position [173, 0]
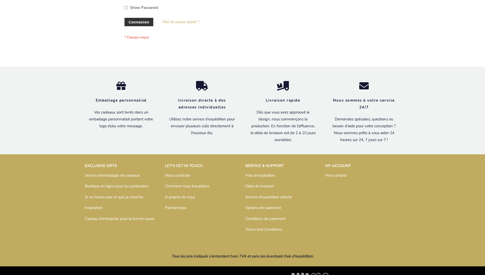
scroll to position [176, 0]
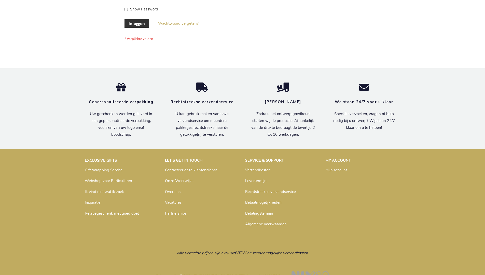
scroll to position [173, 0]
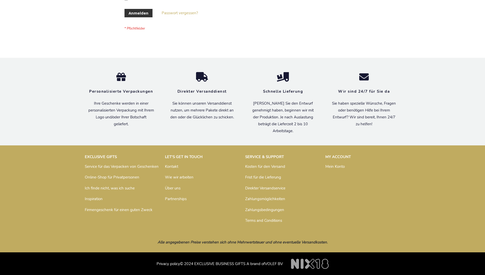
scroll to position [170, 0]
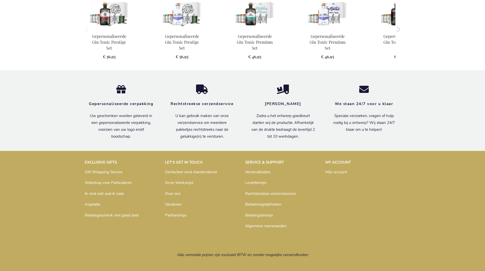
scroll to position [506, 0]
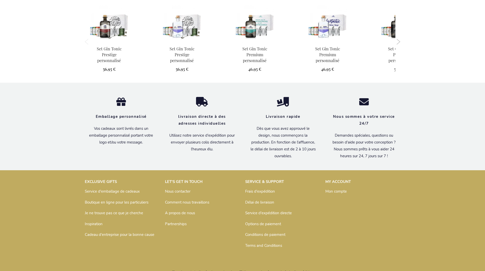
scroll to position [509, 0]
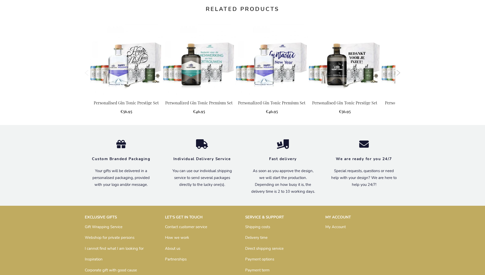
scroll to position [532, 0]
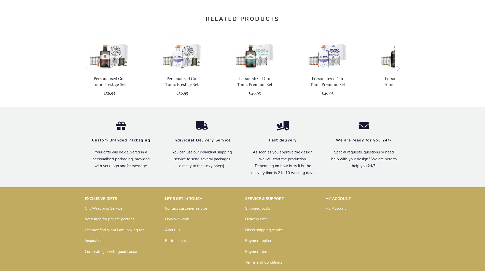
scroll to position [491, 0]
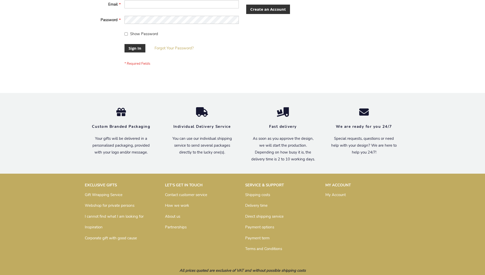
scroll to position [163, 0]
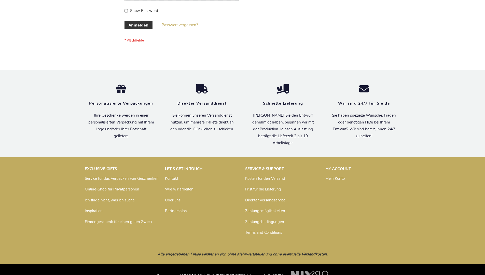
scroll to position [170, 0]
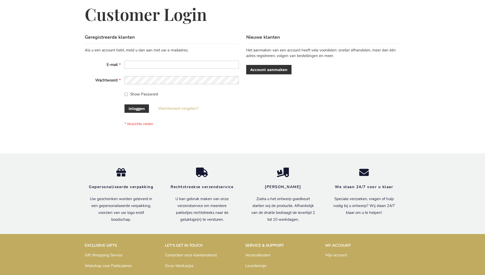
scroll to position [173, 0]
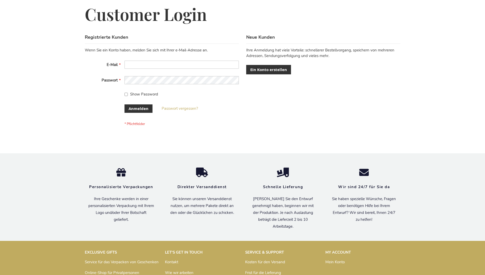
scroll to position [170, 0]
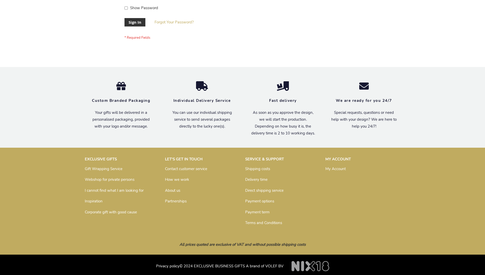
scroll to position [164, 0]
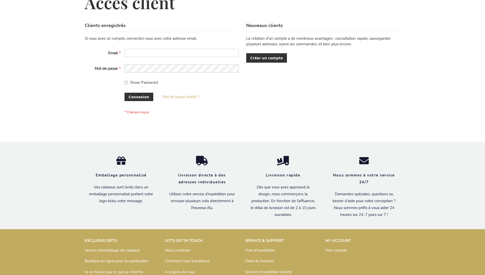
scroll to position [176, 0]
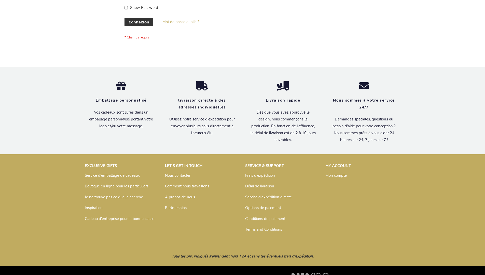
scroll to position [176, 0]
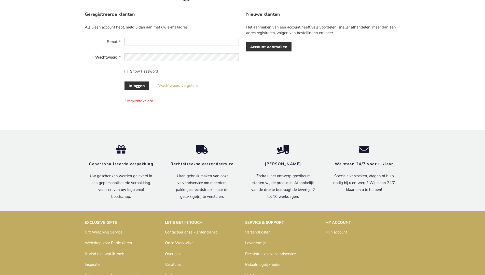
scroll to position [173, 0]
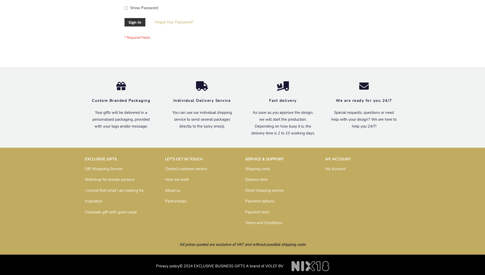
scroll to position [164, 0]
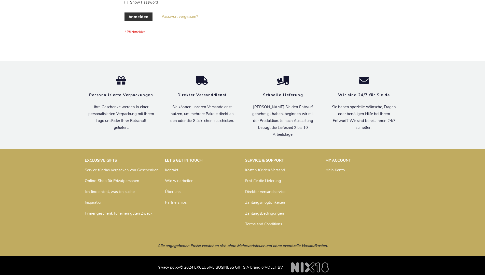
scroll to position [170, 0]
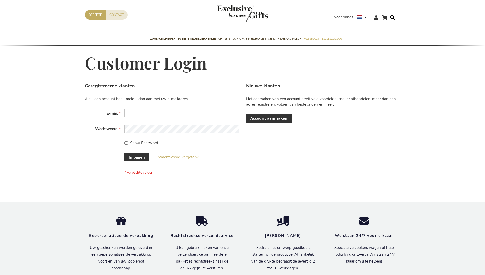
scroll to position [173, 0]
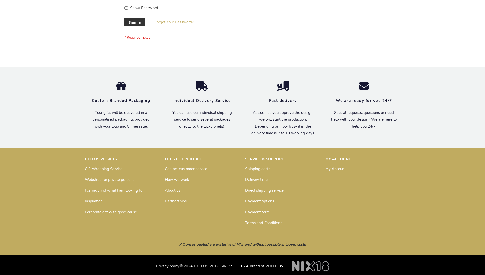
scroll to position [164, 0]
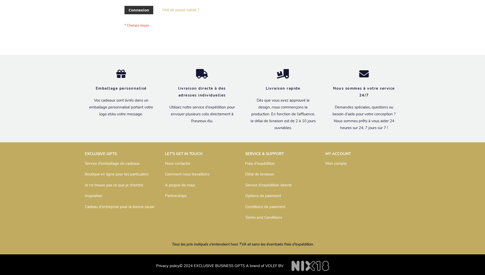
scroll to position [176, 0]
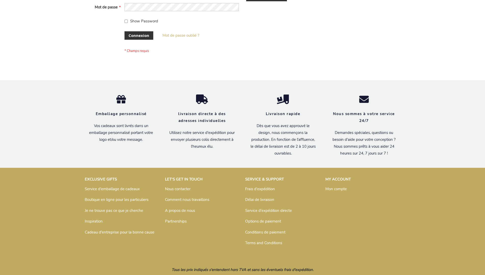
scroll to position [176, 0]
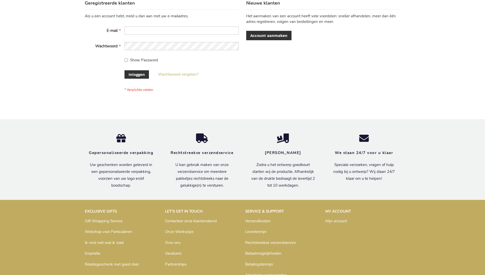
scroll to position [173, 0]
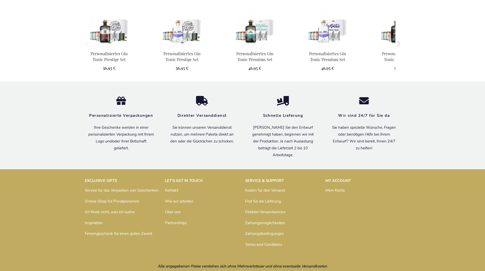
scroll to position [504, 0]
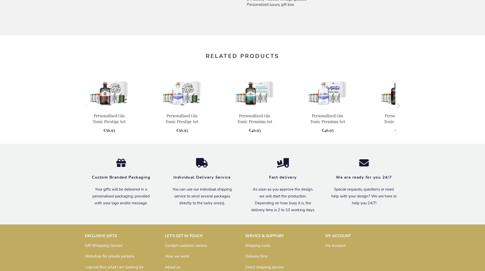
scroll to position [491, 0]
